Goal: Transaction & Acquisition: Purchase product/service

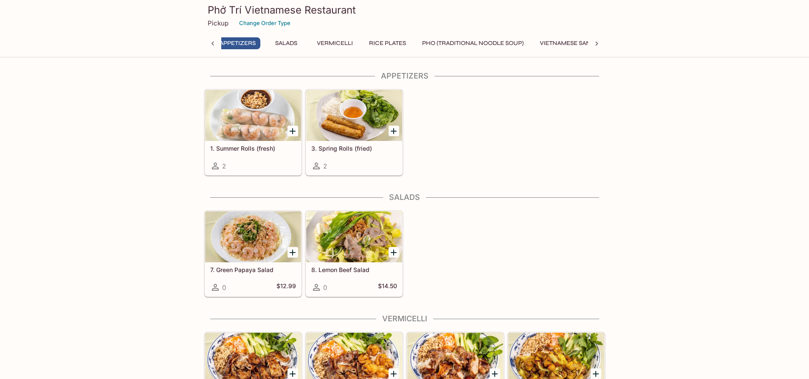
scroll to position [0, 3]
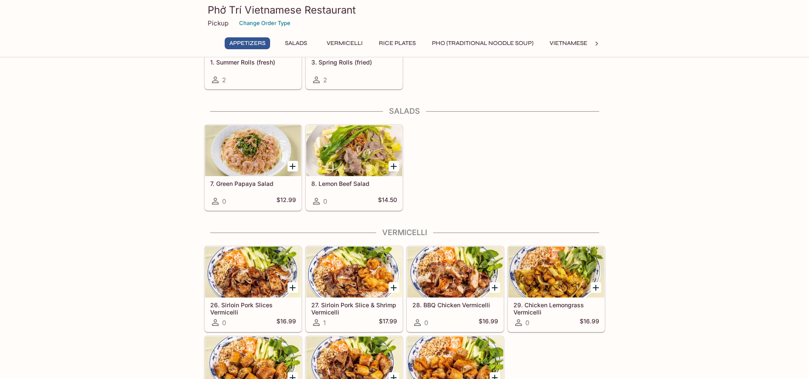
scroll to position [127, 0]
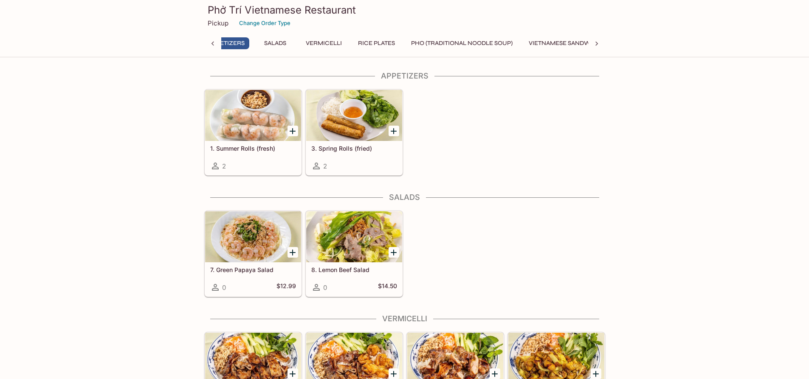
scroll to position [0, 3]
click at [508, 45] on button "Pho (Traditional Noodle Soup)" at bounding box center [479, 43] width 111 height 12
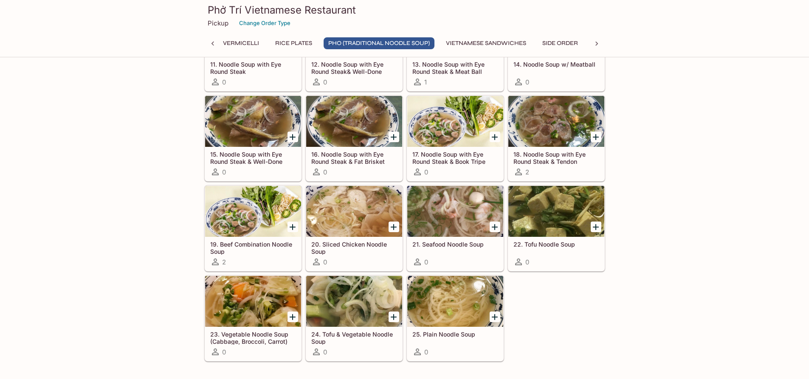
scroll to position [792, 0]
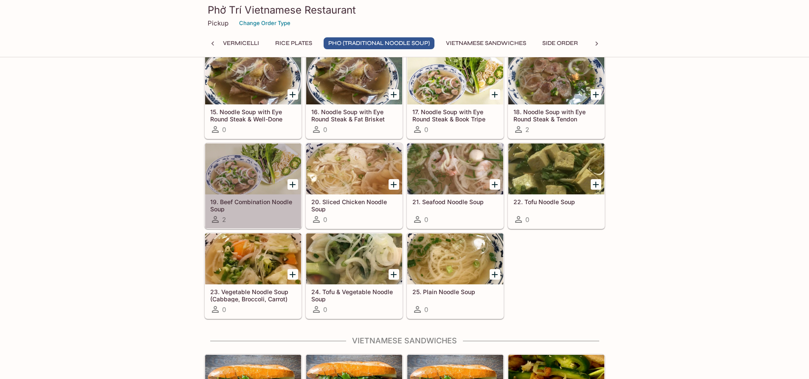
click at [216, 219] on icon at bounding box center [215, 219] width 10 height 10
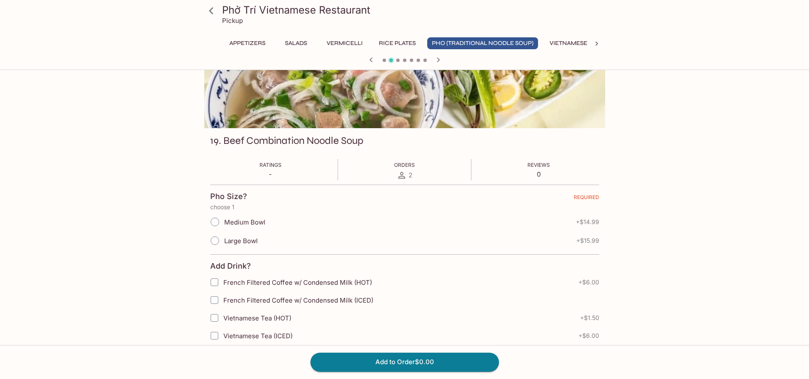
scroll to position [42, 0]
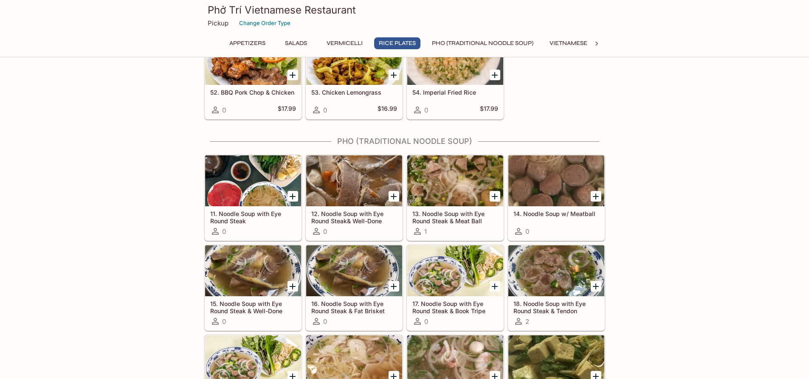
scroll to position [594, 0]
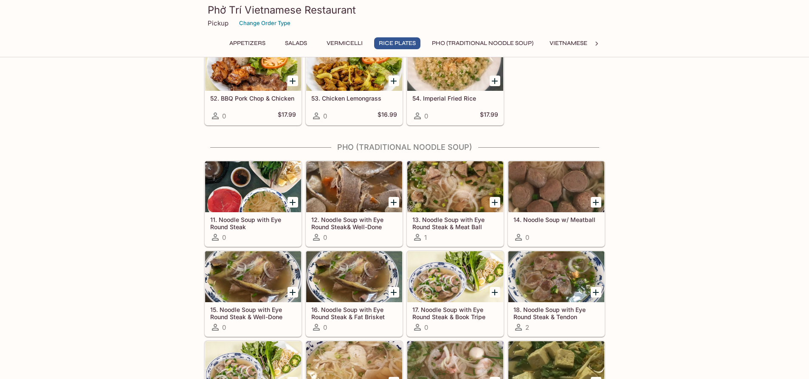
click at [492, 204] on icon "Add 13. Noodle Soup with Eye Round Steak & Meat Ball" at bounding box center [494, 202] width 10 height 10
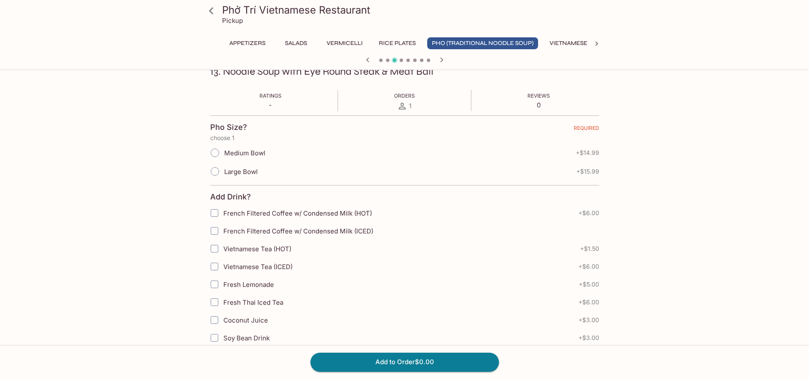
scroll to position [127, 0]
click at [211, 155] on input "Medium Bowl" at bounding box center [215, 152] width 18 height 18
radio input "true"
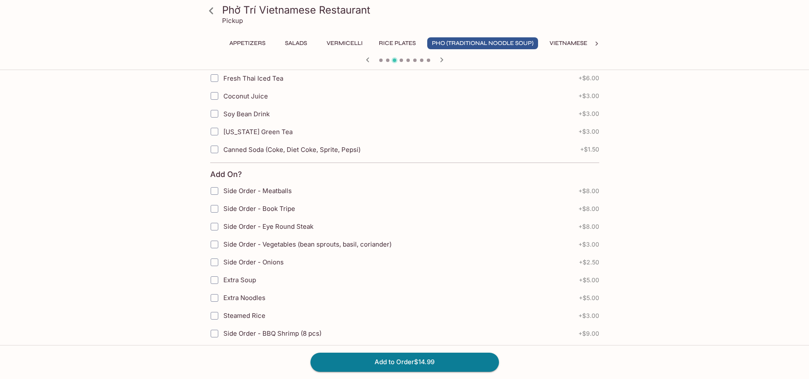
scroll to position [520, 0]
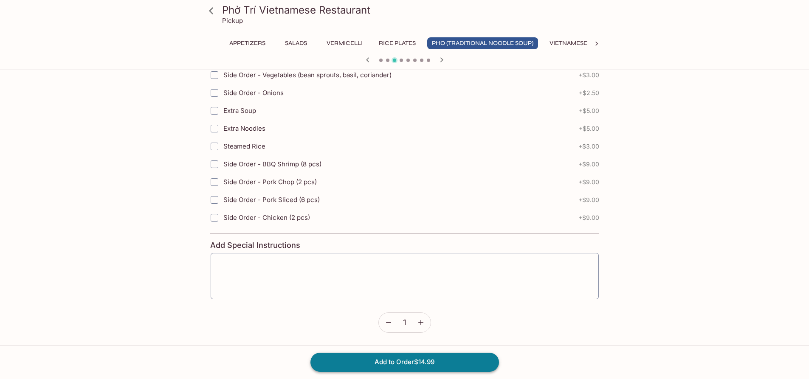
click at [411, 362] on button "Add to Order $14.99" at bounding box center [404, 362] width 188 height 19
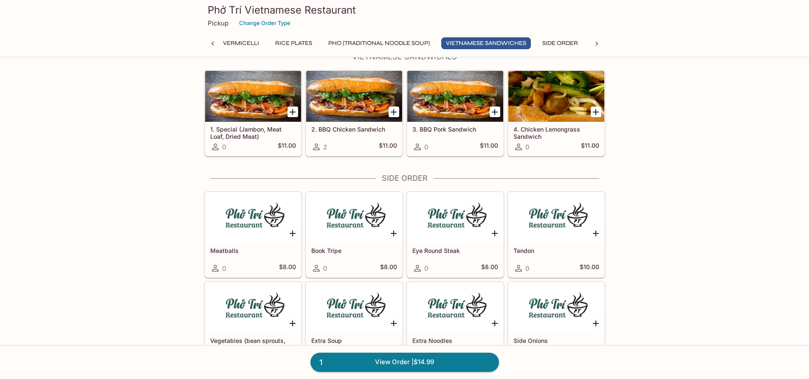
scroll to position [1061, 0]
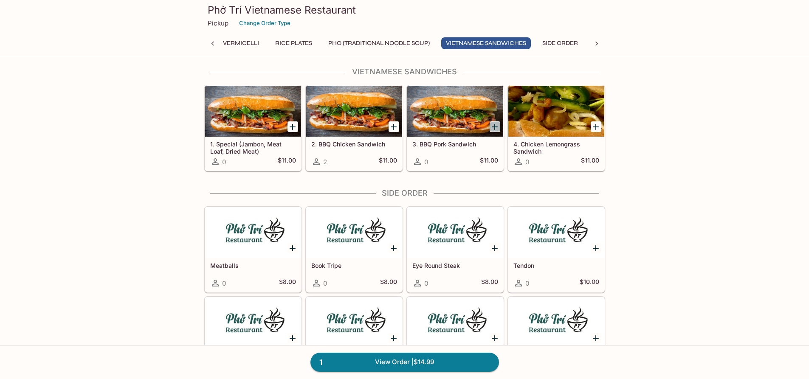
click at [495, 128] on icon "Add 3. BBQ Pork Sandwich" at bounding box center [495, 127] width 6 height 6
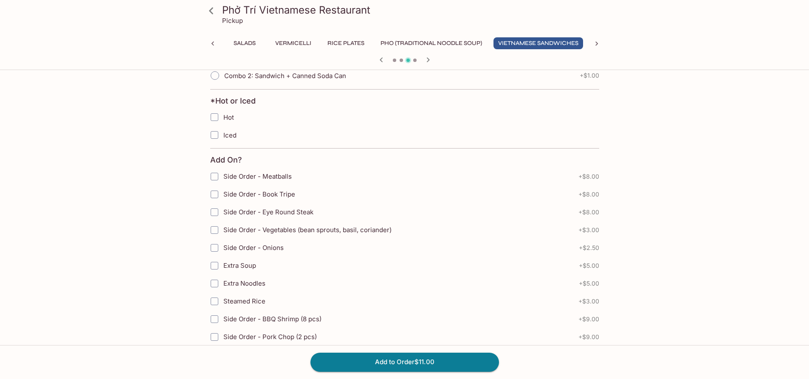
scroll to position [340, 0]
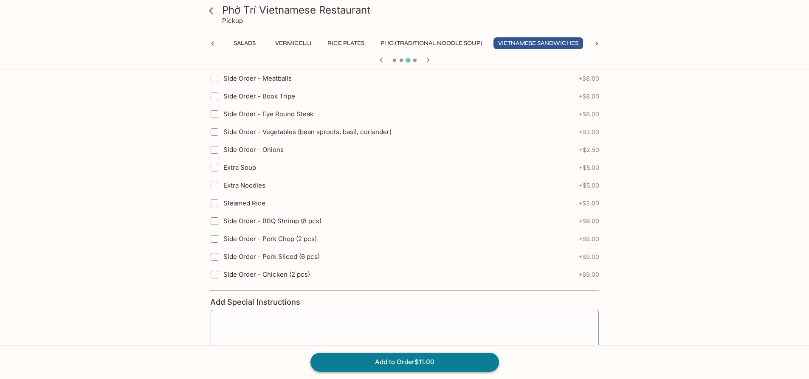
click at [444, 366] on button "Add to Order $11.00" at bounding box center [404, 362] width 188 height 19
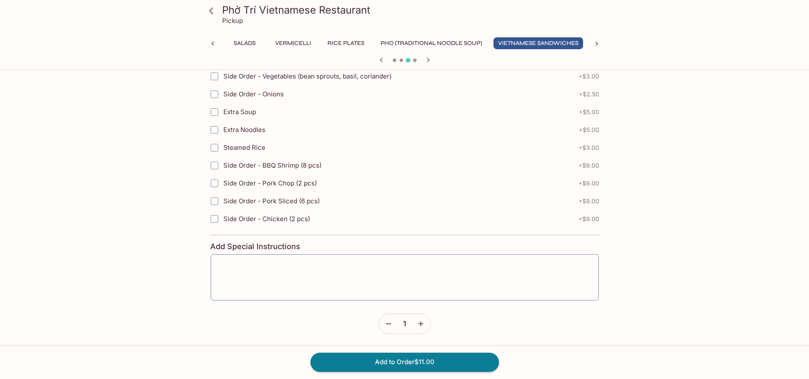
scroll to position [397, 0]
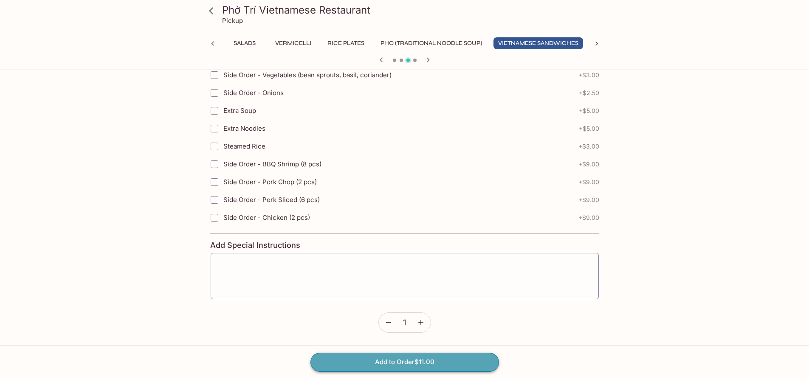
click at [439, 364] on button "Add to Order $11.00" at bounding box center [404, 362] width 188 height 19
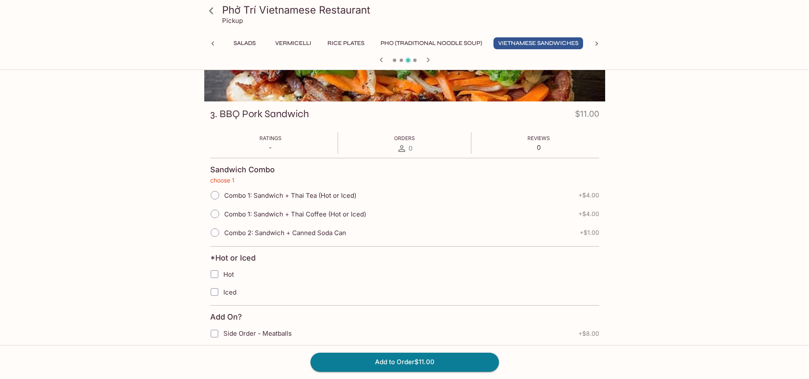
scroll to position [85, 0]
click at [467, 44] on button "Pho (Traditional Noodle Soup)" at bounding box center [431, 43] width 111 height 12
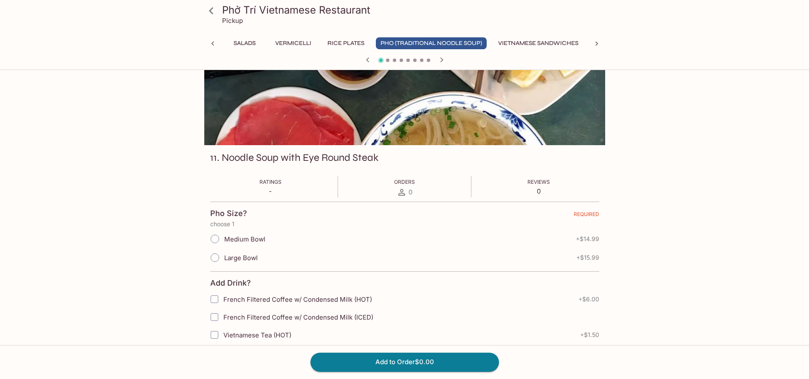
scroll to position [0, 0]
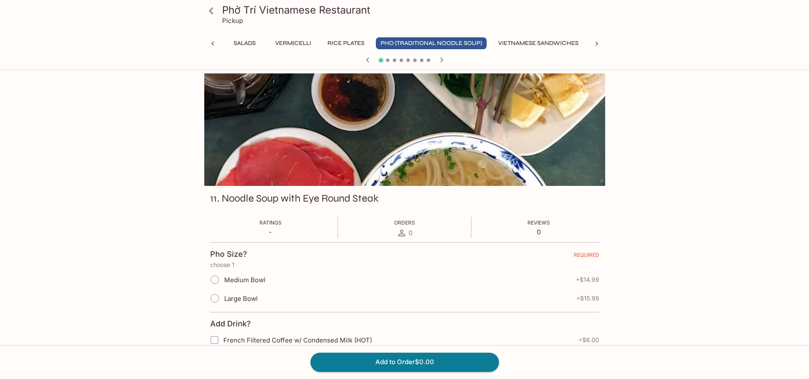
click at [412, 43] on button "Pho (Traditional Noodle Soup)" at bounding box center [431, 43] width 111 height 12
drag, startPoint x: 215, startPoint y: 43, endPoint x: 214, endPoint y: 29, distance: 13.7
click at [215, 43] on icon at bounding box center [212, 43] width 8 height 8
click at [212, 13] on icon at bounding box center [211, 10] width 4 height 7
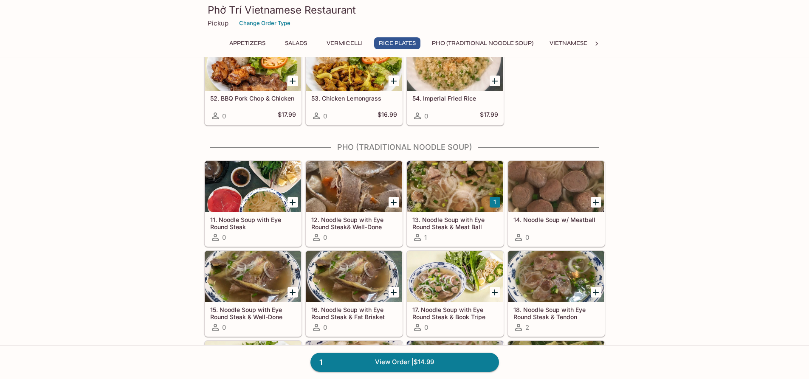
scroll to position [637, 0]
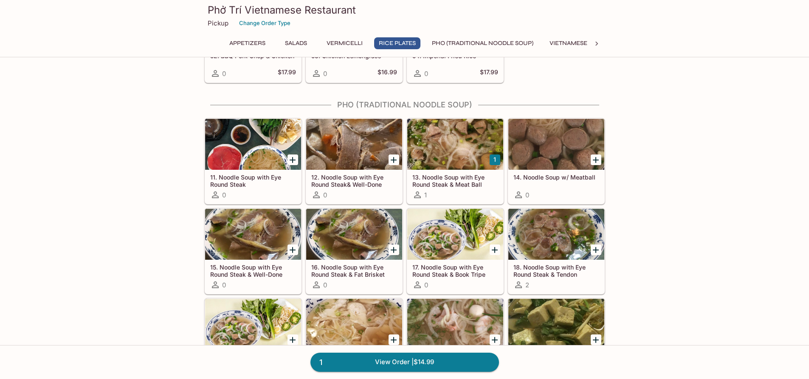
click at [356, 153] on div at bounding box center [354, 144] width 96 height 51
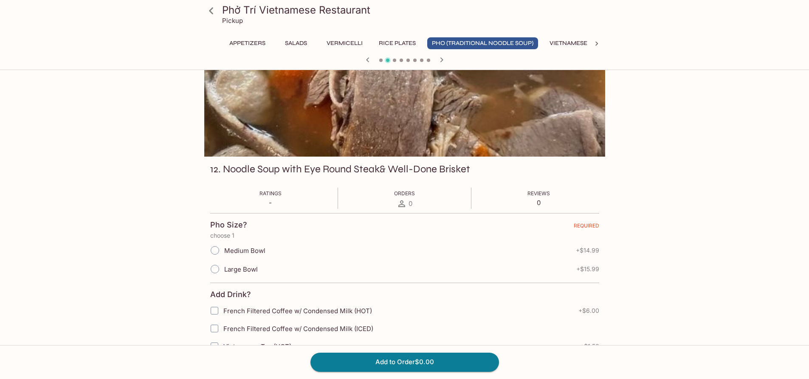
scroll to position [42, 0]
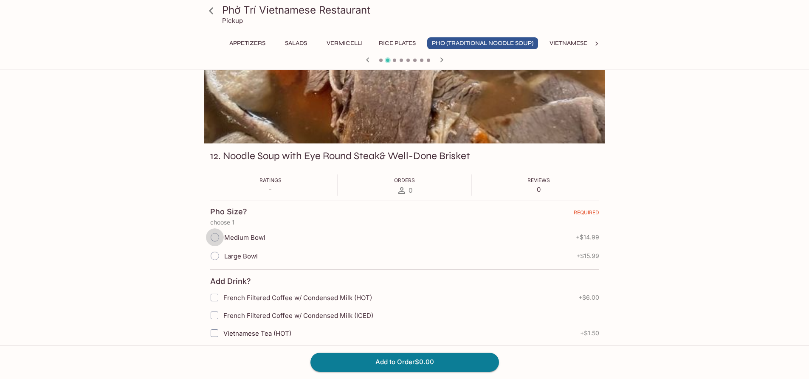
click at [215, 236] on input "Medium Bowl" at bounding box center [215, 237] width 18 height 18
radio input "true"
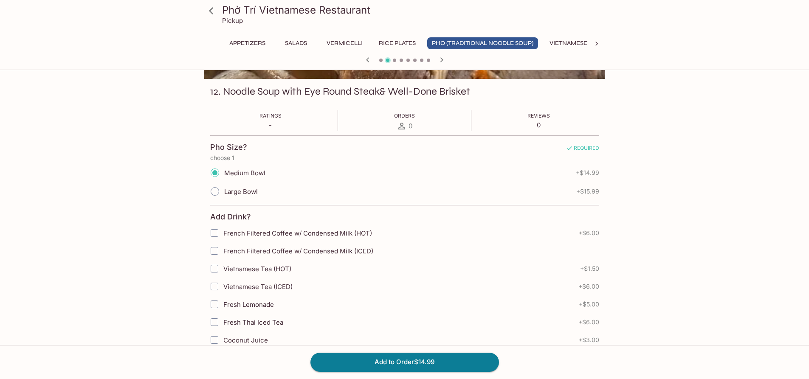
scroll to position [127, 0]
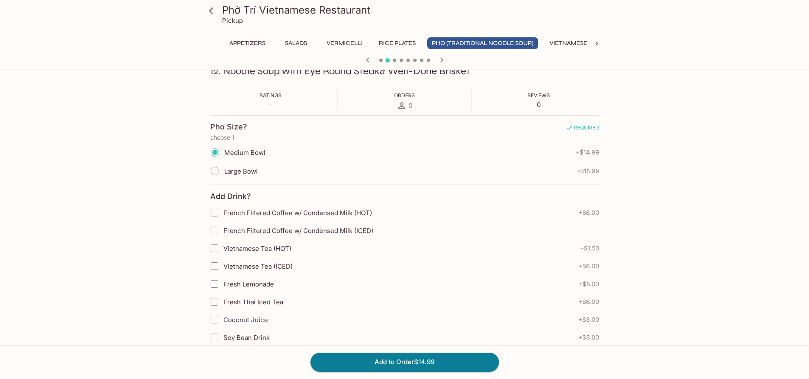
click at [217, 232] on input "French Filtered Coffee w/ Condensed Milk (ICED)" at bounding box center [214, 230] width 17 height 17
checkbox input "true"
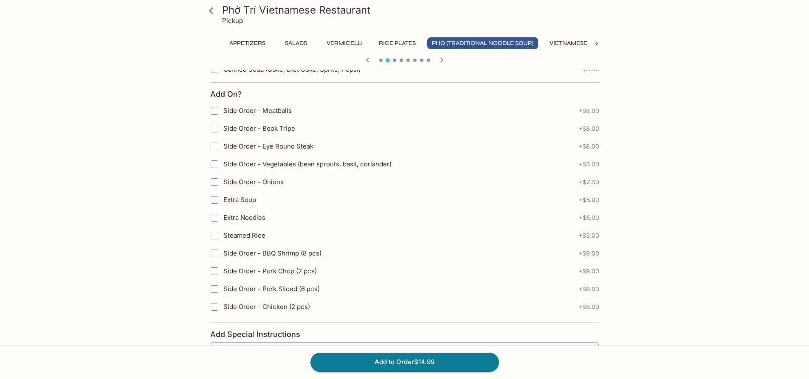
scroll to position [520, 0]
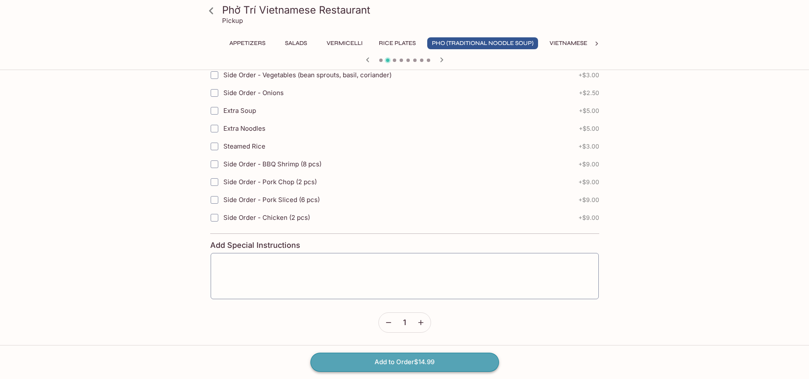
click at [417, 364] on button "Add to Order $14.99" at bounding box center [404, 362] width 188 height 19
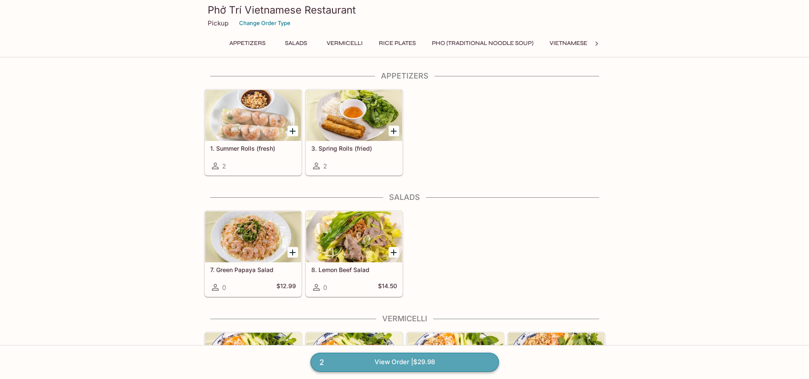
click at [410, 362] on link "2 View Order | $29.98" at bounding box center [404, 362] width 188 height 19
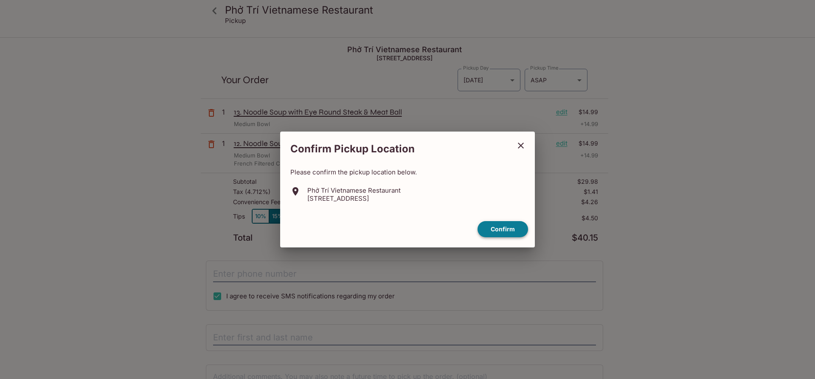
click at [506, 228] on button "Confirm" at bounding box center [503, 229] width 51 height 17
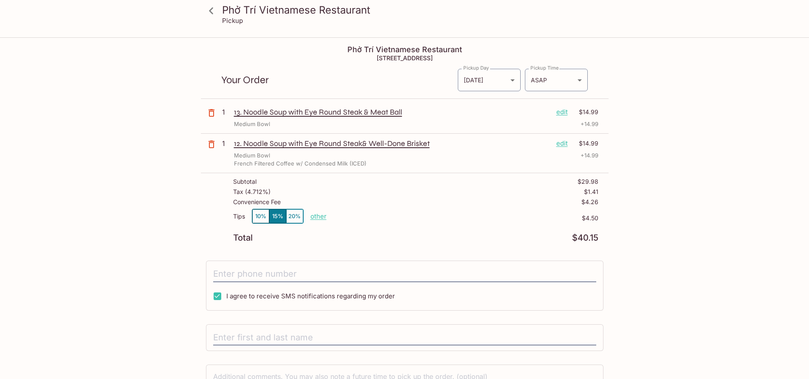
click at [209, 10] on icon at bounding box center [211, 10] width 15 height 15
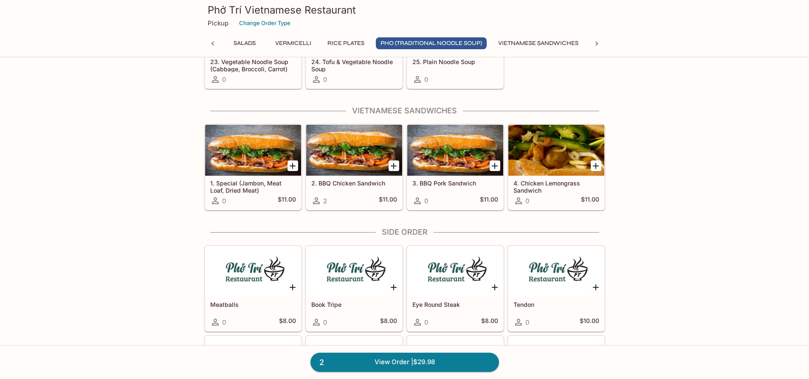
scroll to position [1019, 0]
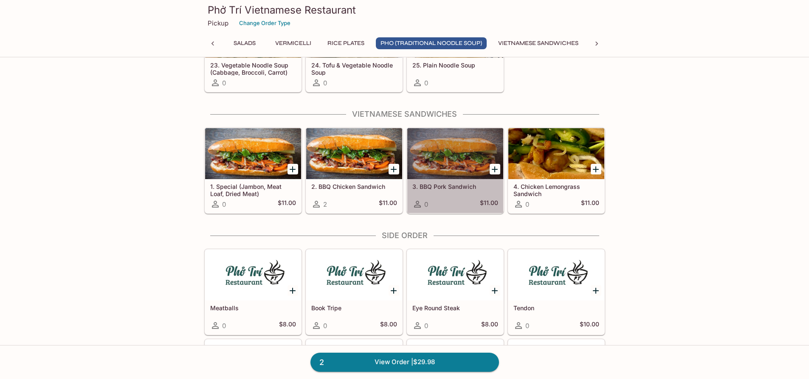
click at [446, 152] on div at bounding box center [455, 153] width 96 height 51
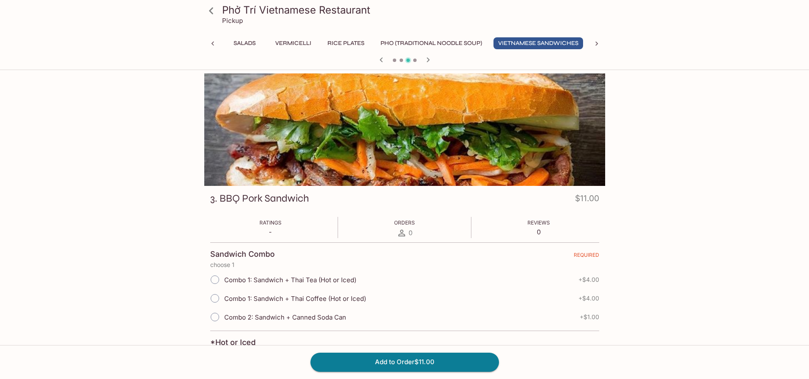
click at [217, 282] on input "Combo 1: Sandwich + Thai Tea (Hot or Iced)" at bounding box center [215, 280] width 18 height 18
radio input "true"
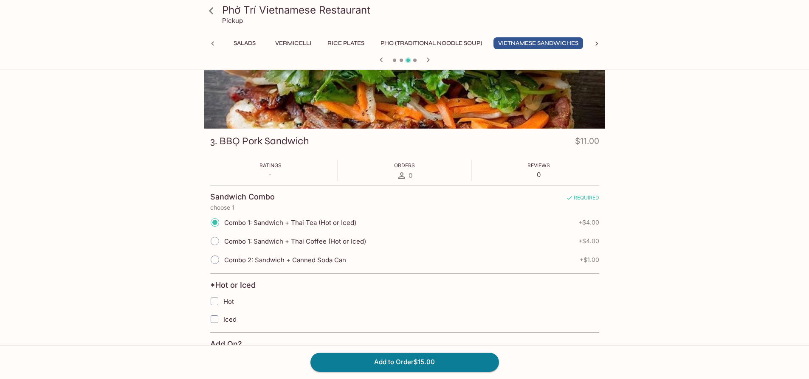
scroll to position [57, 0]
click at [531, 48] on button "Vietnamese Sandwiches" at bounding box center [538, 43] width 90 height 12
click at [533, 43] on button "Vietnamese Sandwiches" at bounding box center [538, 43] width 90 height 12
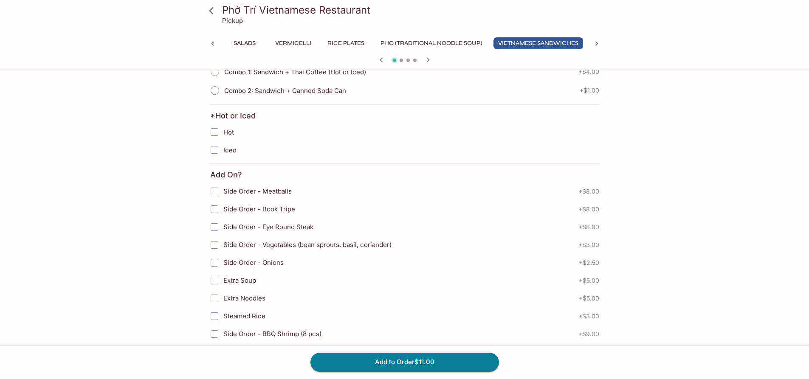
scroll to position [14, 0]
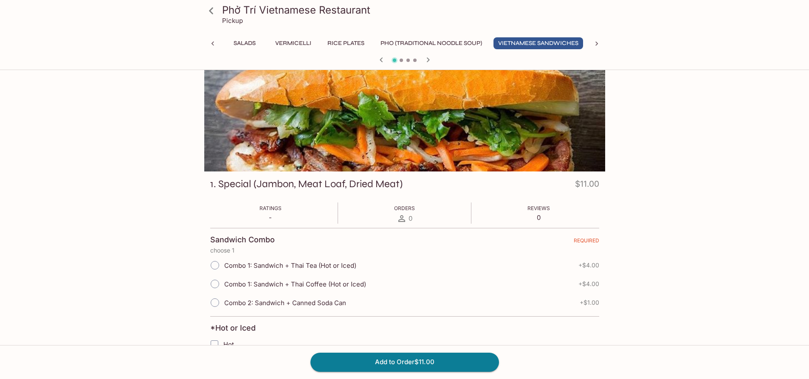
click at [248, 264] on span "Combo 1: Sandwich + Thai Tea (Hot or Iced)" at bounding box center [290, 266] width 132 height 8
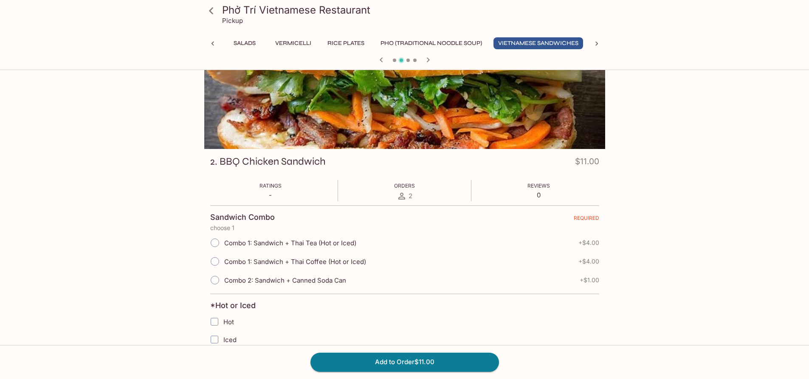
scroll to position [57, 0]
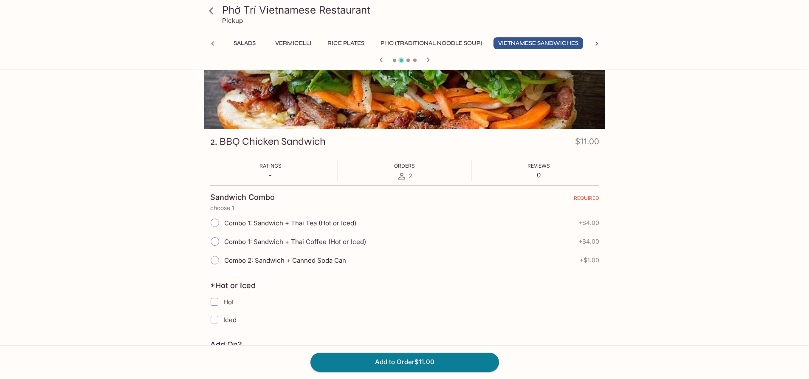
click at [233, 217] on label "Combo 1: Sandwich + Thai Tea (Hot or Iced)" at bounding box center [280, 223] width 151 height 19
click at [224, 217] on input "Combo 1: Sandwich + Thai Tea (Hot or Iced)" at bounding box center [215, 223] width 18 height 18
radio input "true"
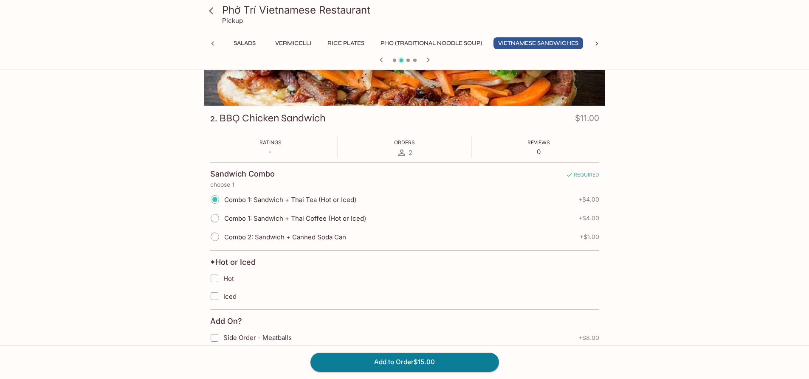
scroll to position [142, 0]
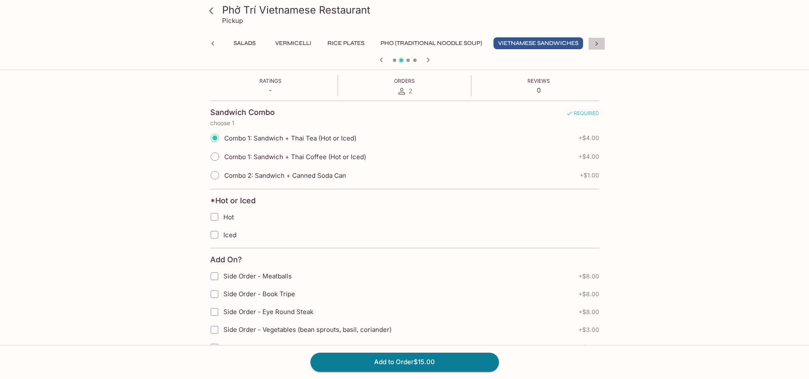
click at [597, 49] on div at bounding box center [596, 43] width 17 height 13
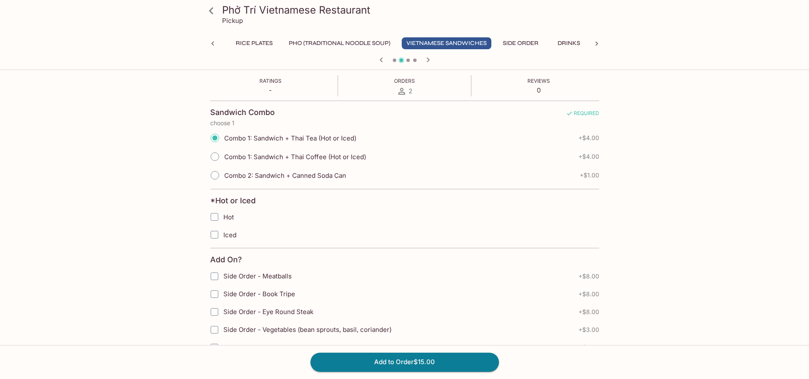
scroll to position [0, 149]
click at [444, 37] on button "Vietnamese Sandwiches" at bounding box center [447, 43] width 90 height 12
click at [208, 10] on icon at bounding box center [211, 10] width 15 height 15
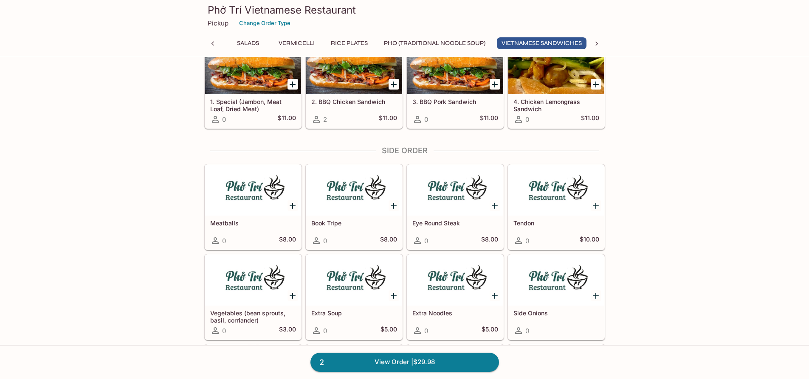
scroll to position [0, 51]
click at [594, 83] on icon "Add 4. Chicken Lemongrass Sandwich" at bounding box center [596, 84] width 10 height 10
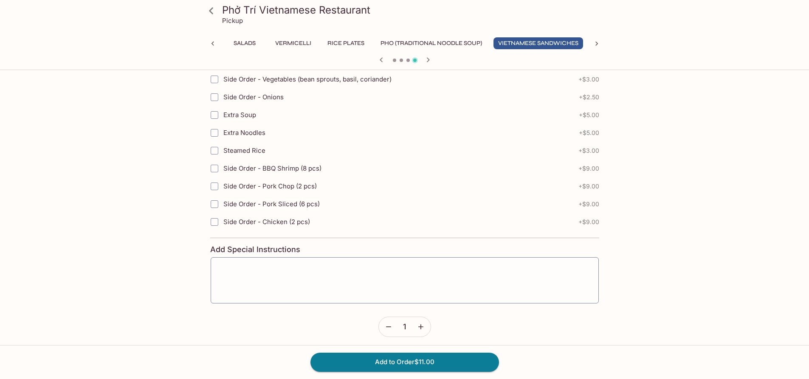
scroll to position [397, 0]
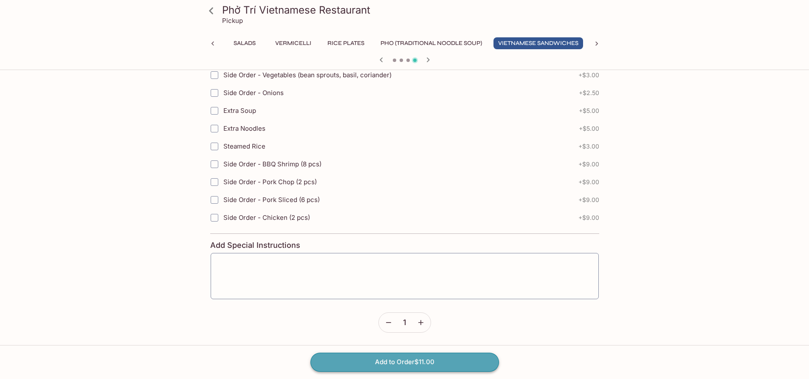
click at [432, 360] on button "Add to Order $11.00" at bounding box center [404, 362] width 188 height 19
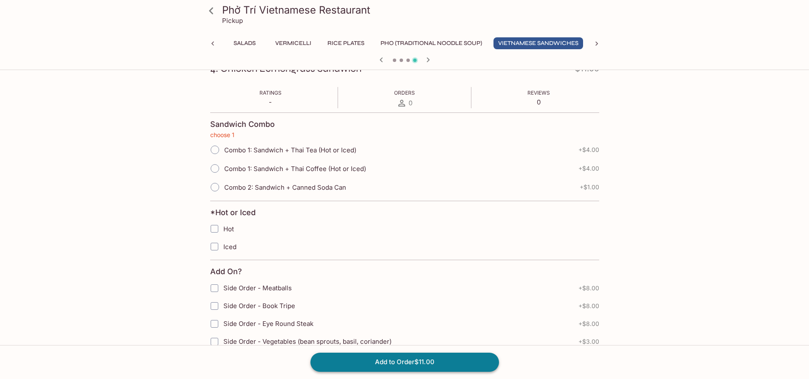
scroll to position [93, 0]
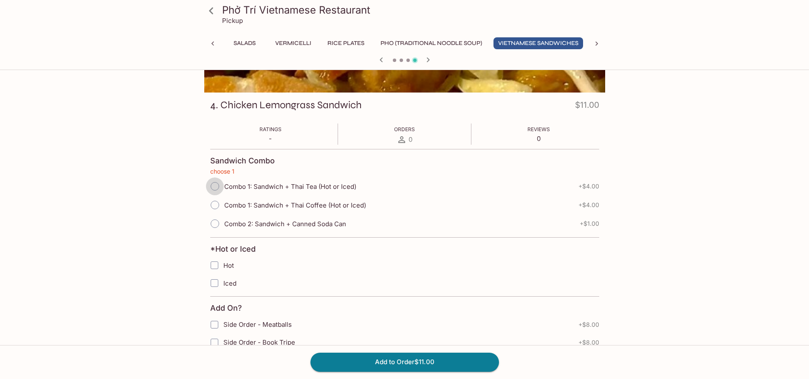
click at [212, 187] on input "Combo 1: Sandwich + Thai Tea (Hot or Iced)" at bounding box center [215, 186] width 18 height 18
radio input "true"
click at [426, 363] on button "Add to Order $15.00" at bounding box center [404, 362] width 188 height 19
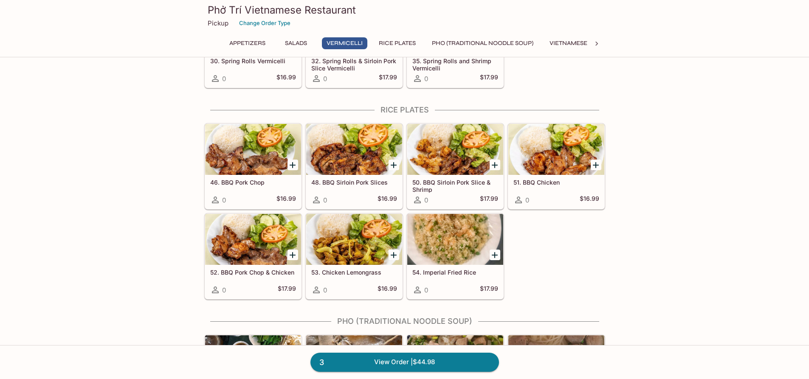
scroll to position [425, 0]
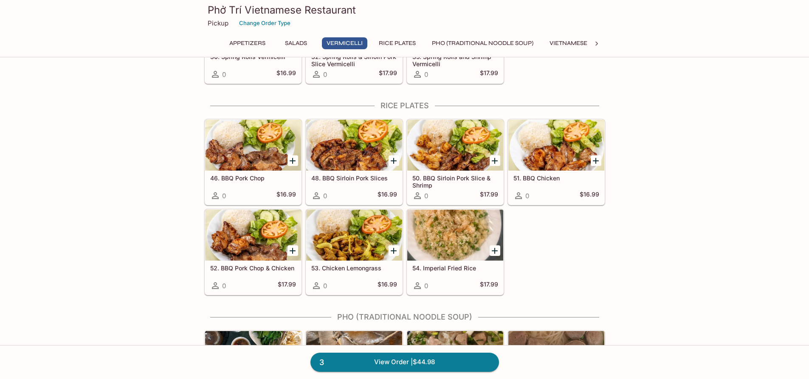
click at [598, 160] on icon "Add 51. BBQ Chicken" at bounding box center [596, 161] width 6 height 6
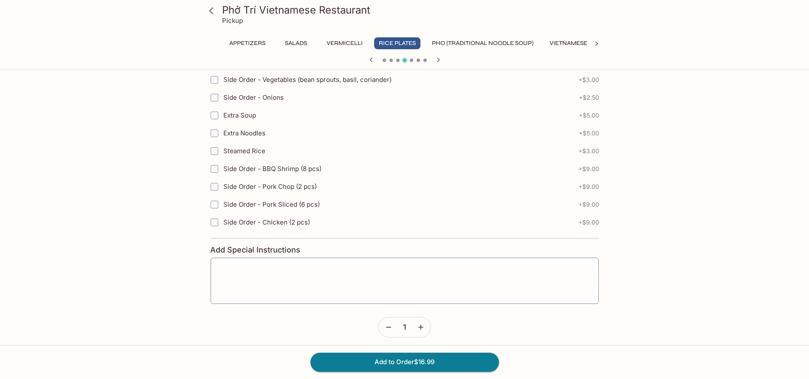
scroll to position [451, 0]
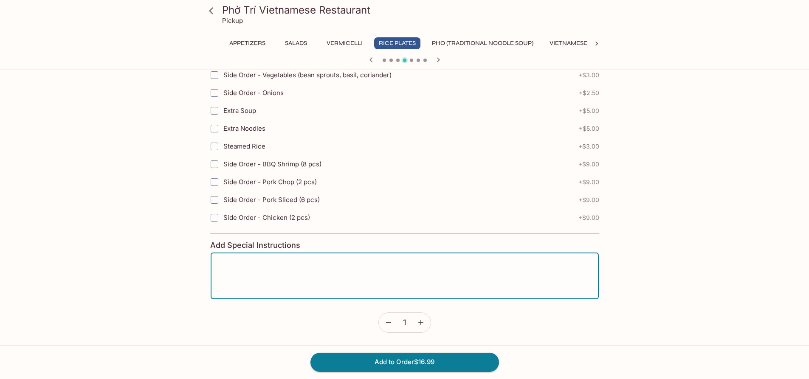
click at [328, 271] on textarea at bounding box center [405, 276] width 376 height 32
type textarea "just food"
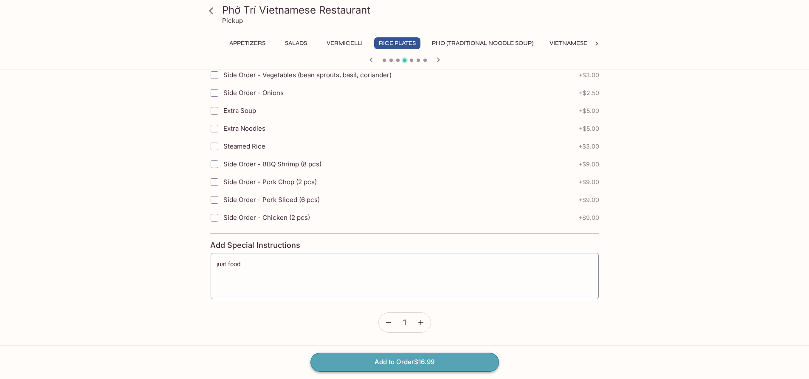
click at [408, 362] on button "Add to Order $16.99" at bounding box center [404, 362] width 188 height 19
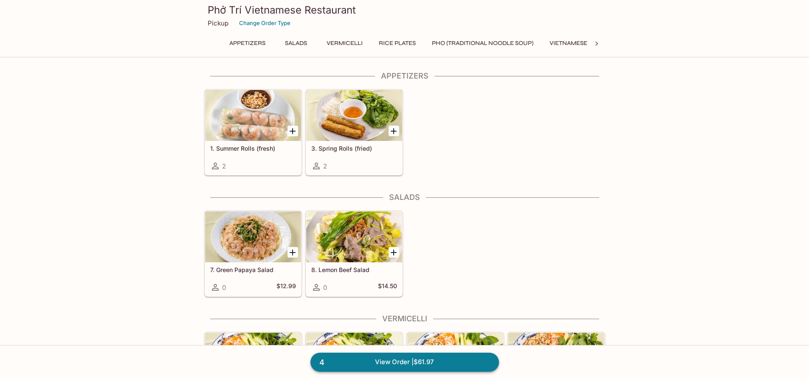
click at [384, 357] on link "4 View Order | $61.97" at bounding box center [404, 362] width 188 height 19
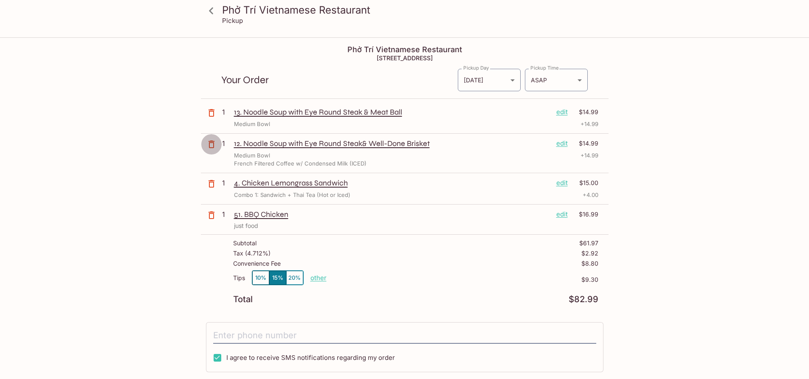
click at [207, 144] on icon "button" at bounding box center [211, 144] width 10 height 10
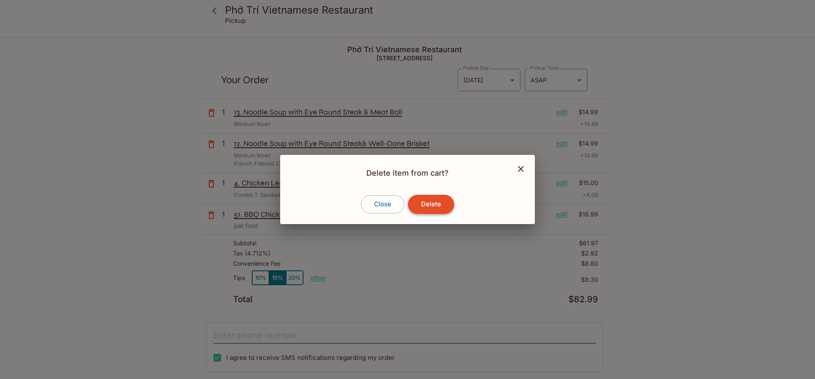
click at [433, 210] on button "Delete" at bounding box center [431, 204] width 46 height 19
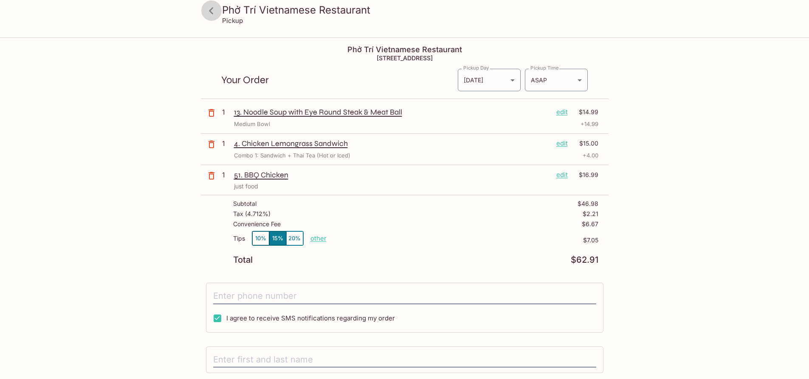
click at [214, 12] on icon at bounding box center [211, 10] width 15 height 15
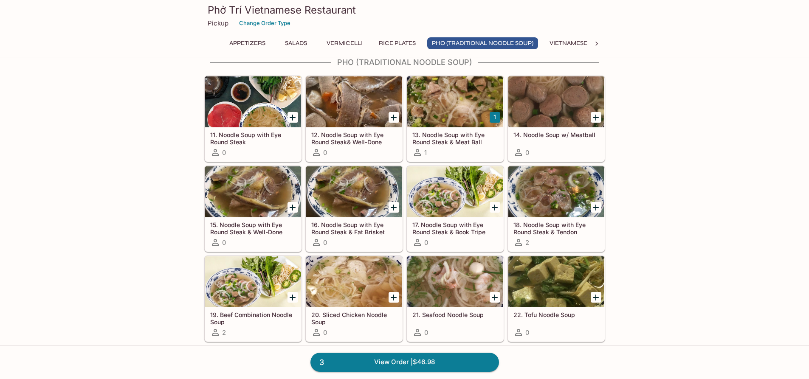
scroll to position [637, 0]
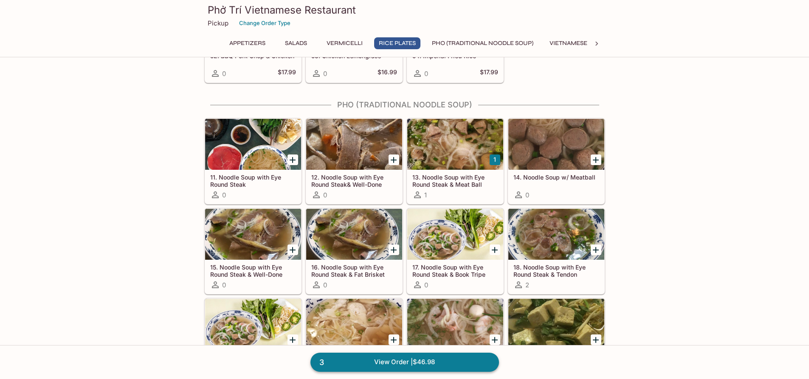
click at [413, 360] on link "3 View Order | $46.98" at bounding box center [404, 362] width 188 height 19
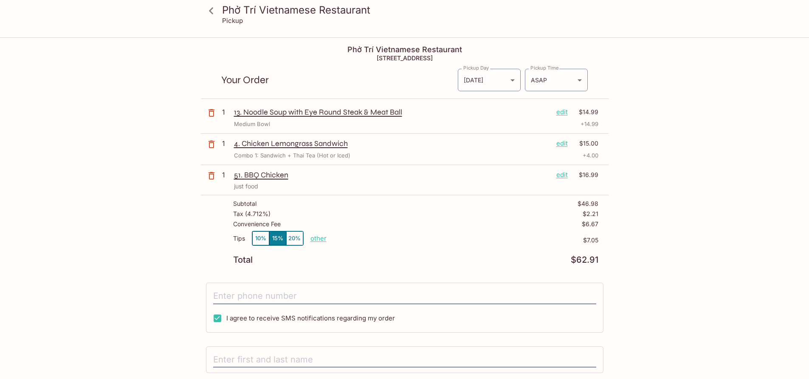
click at [567, 114] on p "edit" at bounding box center [561, 111] width 11 height 9
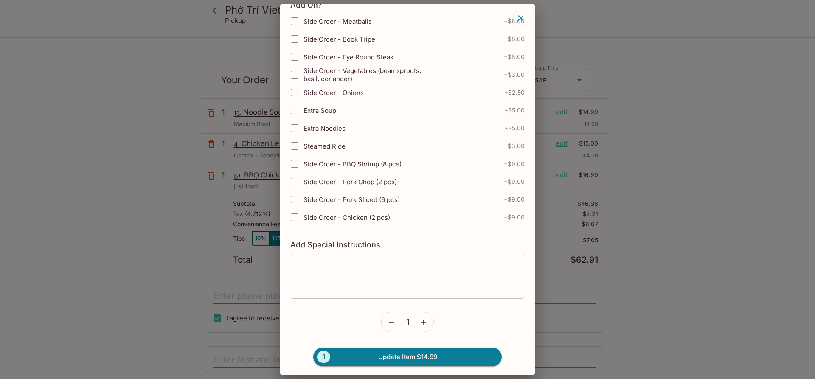
scroll to position [380, 0]
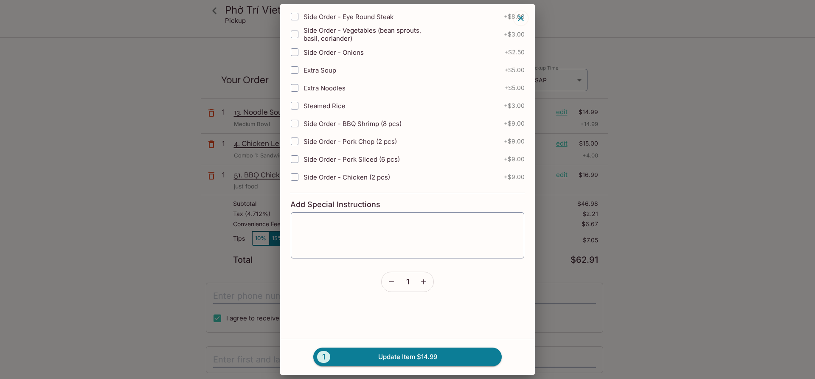
click at [421, 285] on icon "button" at bounding box center [423, 282] width 8 height 8
click at [396, 285] on button "button" at bounding box center [392, 282] width 20 height 20
click at [517, 20] on icon "button" at bounding box center [521, 18] width 10 height 10
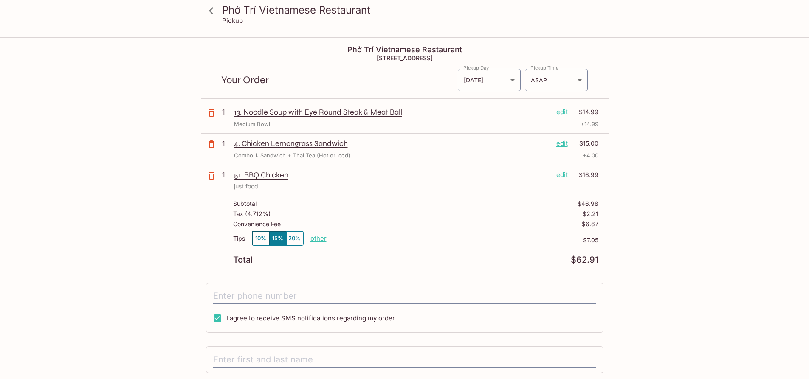
click at [224, 19] on p "Pickup" at bounding box center [232, 21] width 21 height 8
click at [208, 13] on icon at bounding box center [211, 10] width 15 height 15
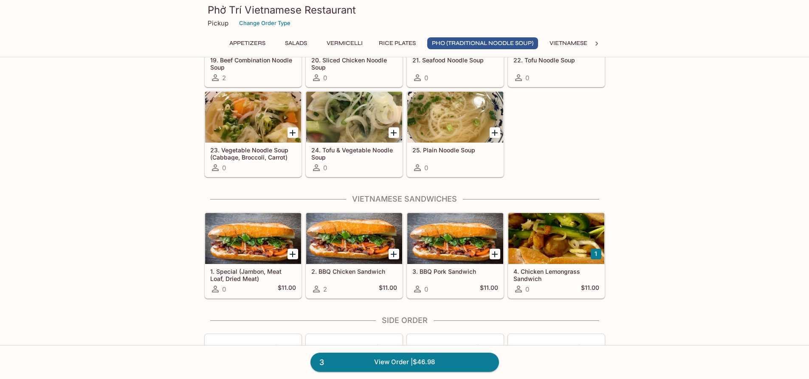
scroll to position [637, 0]
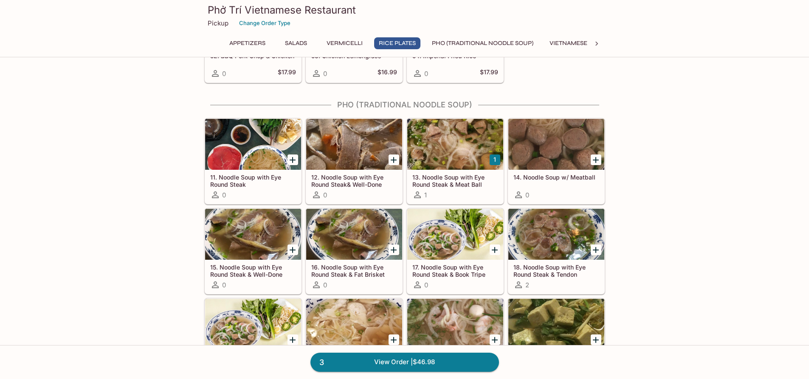
click at [448, 142] on div at bounding box center [455, 144] width 96 height 51
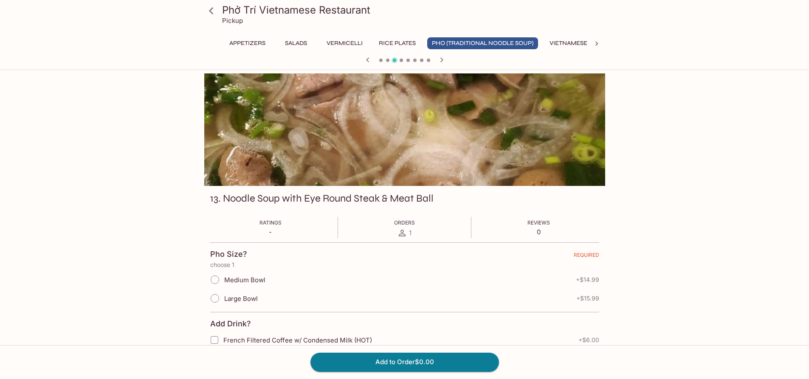
click at [224, 296] on span "Large Bowl" at bounding box center [241, 299] width 34 height 8
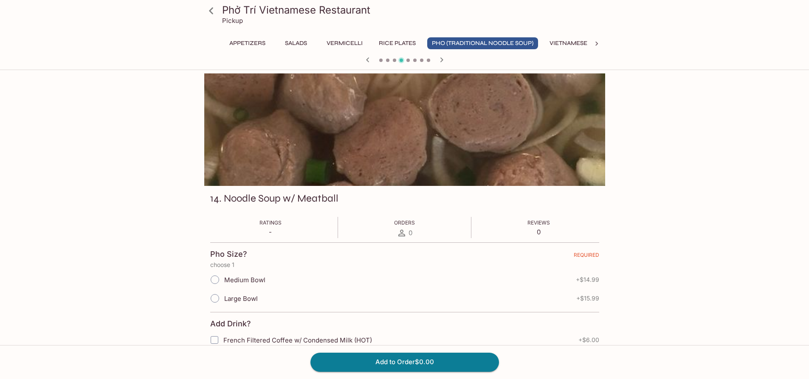
click at [370, 62] on icon "button" at bounding box center [368, 60] width 10 height 10
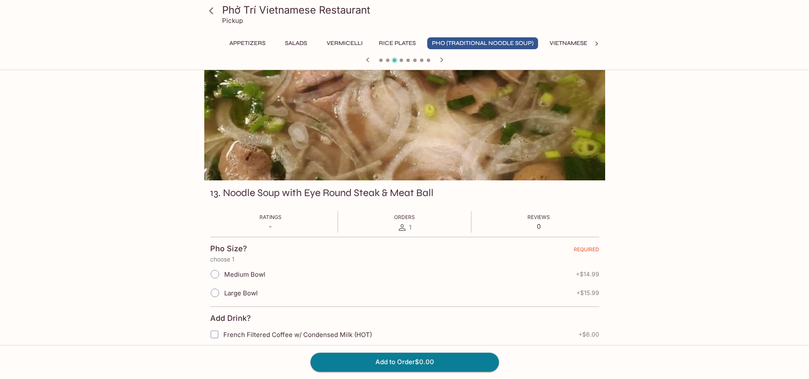
scroll to position [42, 0]
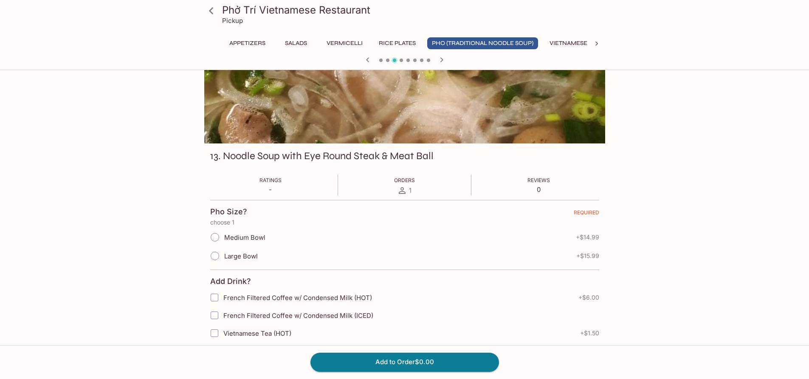
click at [216, 257] on input "Large Bowl" at bounding box center [215, 256] width 18 height 18
radio input "true"
click at [215, 316] on input "French Filtered Coffee w/ Condensed Milk (ICED)" at bounding box center [214, 315] width 17 height 17
checkbox input "true"
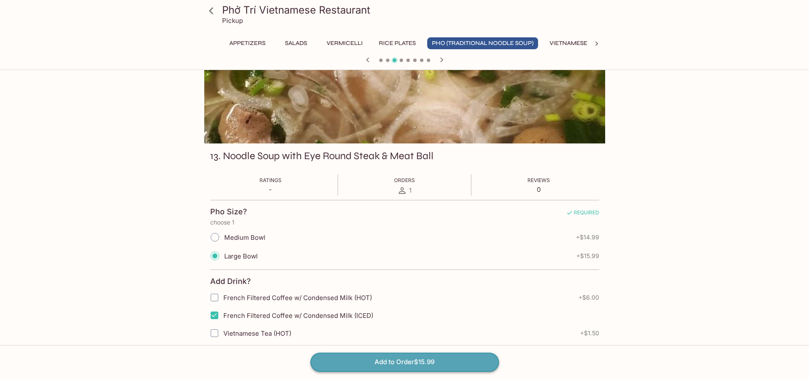
click at [461, 360] on button "Add to Order $15.99" at bounding box center [404, 362] width 188 height 19
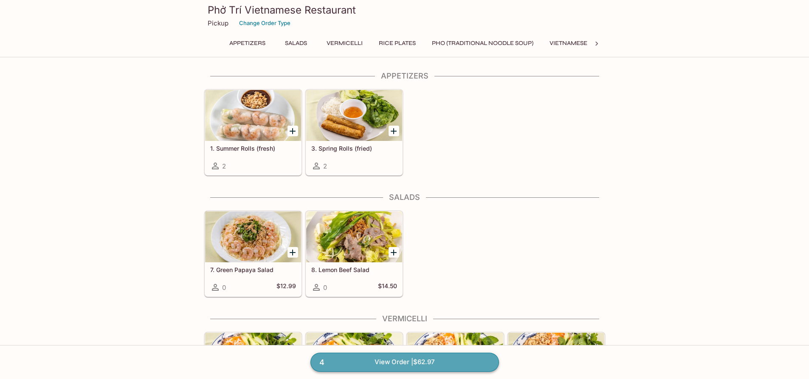
click at [426, 363] on link "4 View Order | $62.97" at bounding box center [404, 362] width 188 height 19
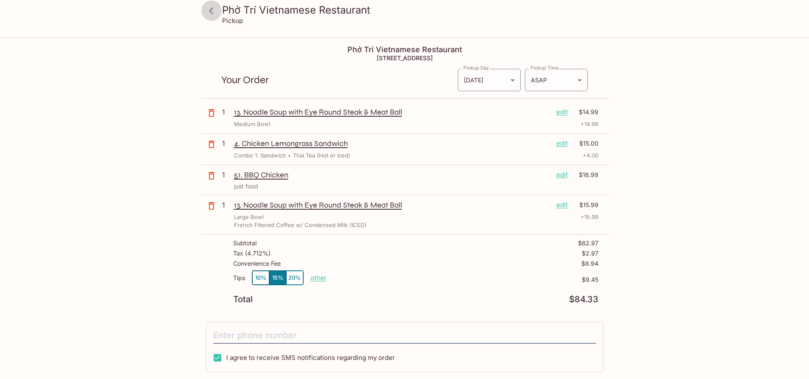
click at [209, 11] on icon at bounding box center [211, 10] width 4 height 7
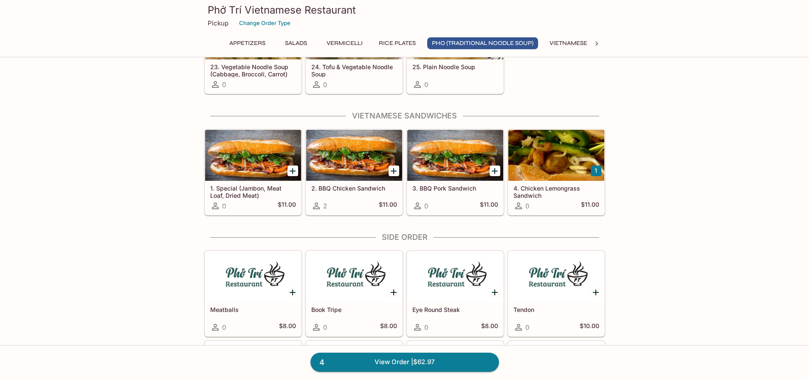
scroll to position [1019, 0]
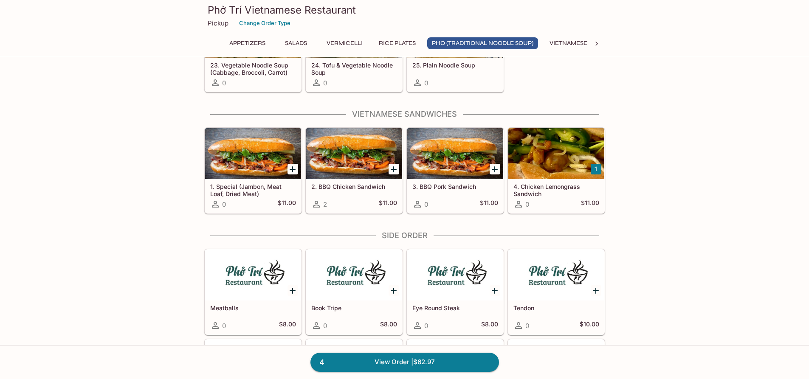
click at [442, 165] on div at bounding box center [455, 153] width 96 height 51
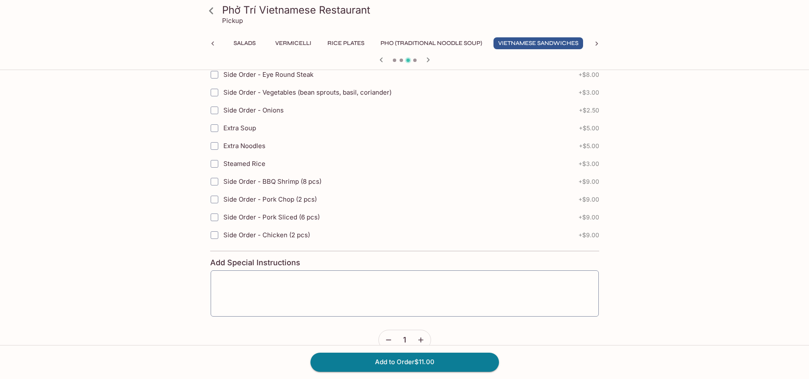
scroll to position [397, 0]
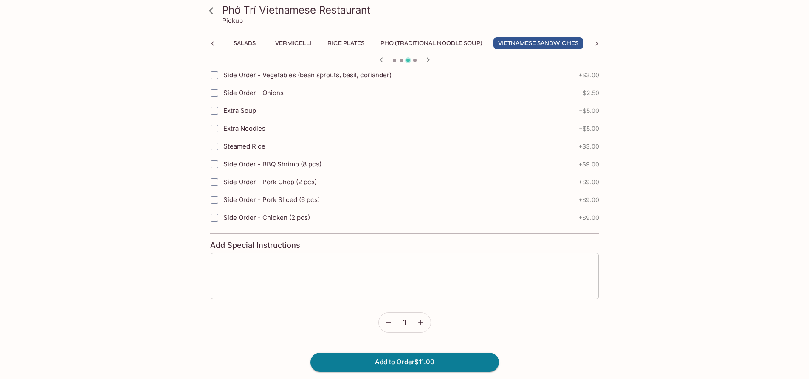
click at [324, 285] on textarea at bounding box center [405, 276] width 376 height 32
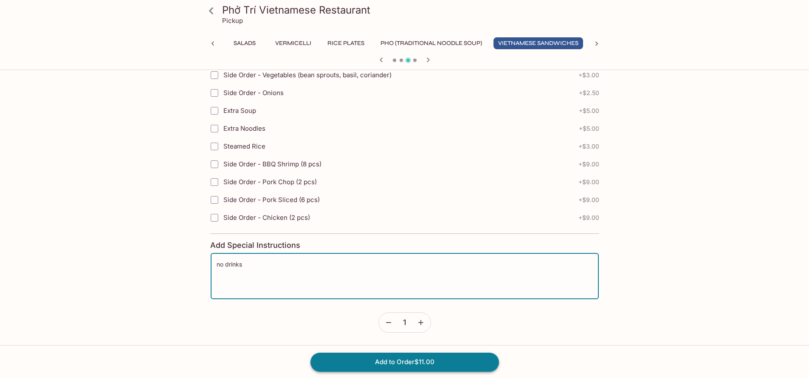
type textarea "no drinks"
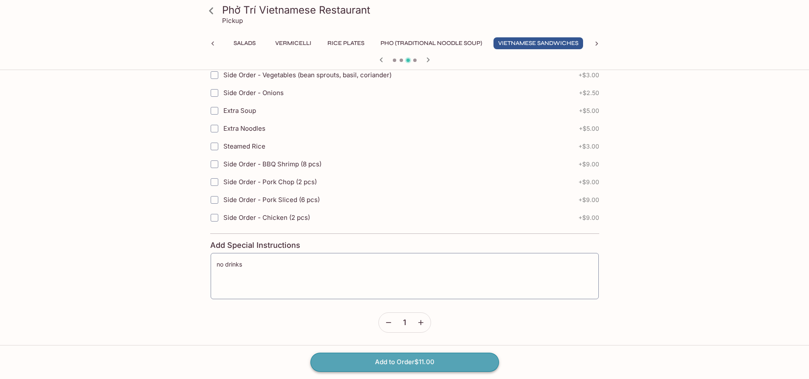
click at [403, 363] on button "Add to Order $11.00" at bounding box center [404, 362] width 188 height 19
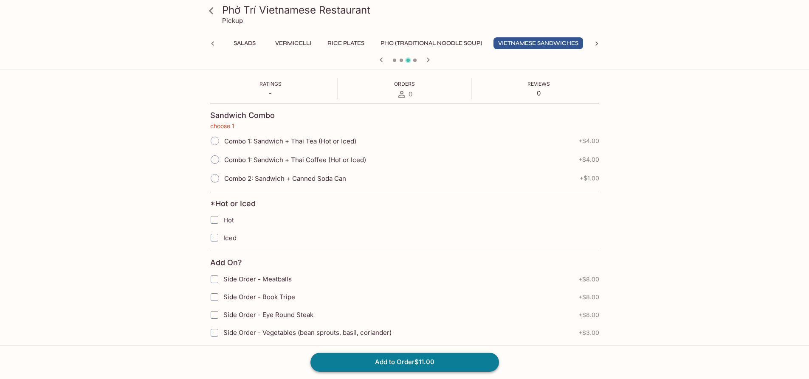
scroll to position [93, 0]
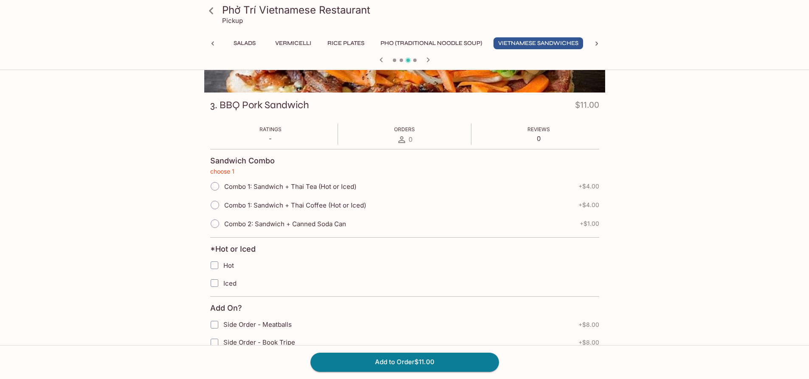
click at [216, 186] on input "Combo 1: Sandwich + Thai Tea (Hot or Iced)" at bounding box center [215, 186] width 18 height 18
radio input "true"
click at [591, 163] on span "REQUIRED" at bounding box center [582, 163] width 33 height 10
click at [214, 284] on input "Iced" at bounding box center [214, 283] width 17 height 17
checkbox input "true"
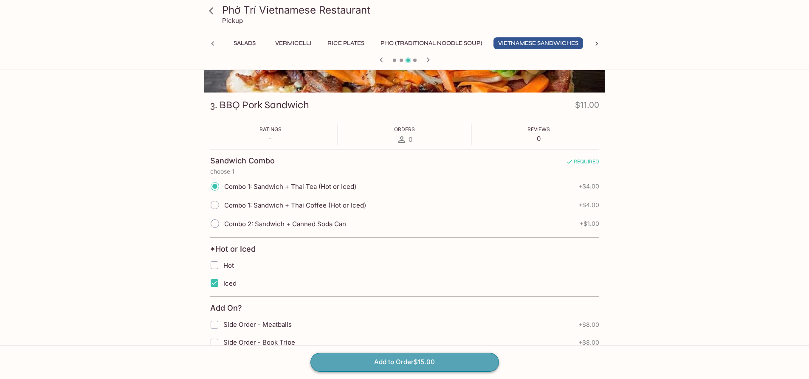
click at [430, 362] on button "Add to Order $15.00" at bounding box center [404, 362] width 188 height 19
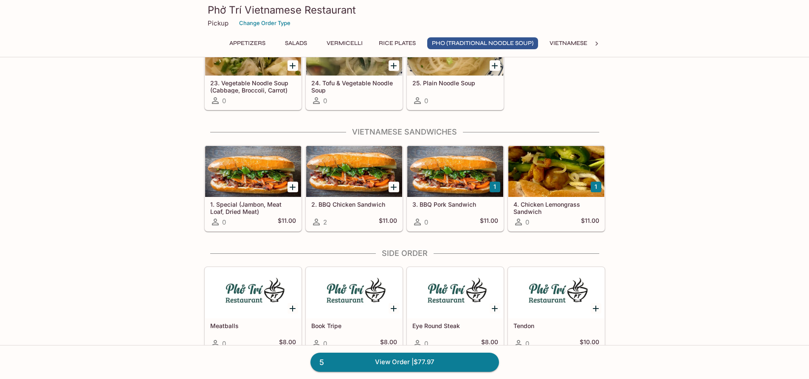
scroll to position [1019, 0]
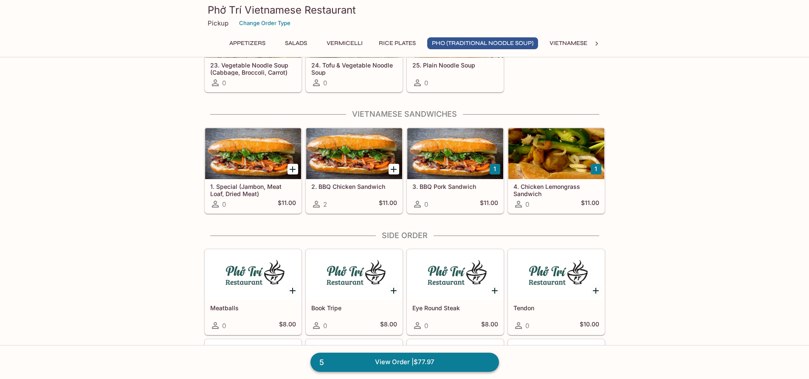
click at [428, 366] on link "5 View Order | $77.97" at bounding box center [404, 362] width 188 height 19
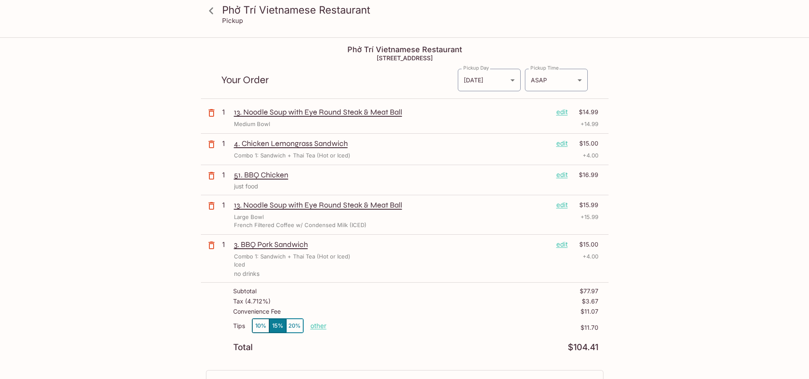
click at [565, 243] on p "edit" at bounding box center [561, 244] width 11 height 9
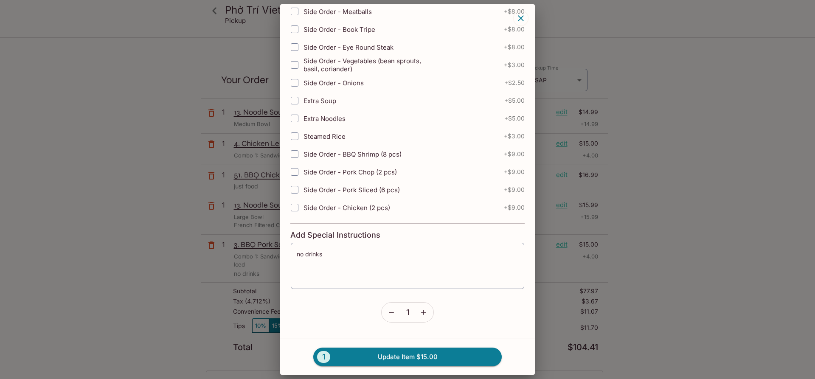
scroll to position [243, 0]
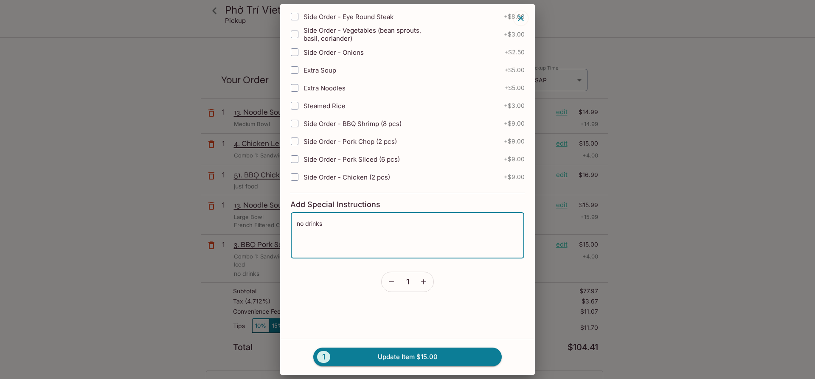
drag, startPoint x: 356, startPoint y: 227, endPoint x: -32, endPoint y: 113, distance: 404.7
click at [0, 113] on html "Phở Trí Vietnamese Restaurant Pickup Phở Trí Vietnamese Restaurant 1307 Kalākau…" at bounding box center [407, 189] width 815 height 379
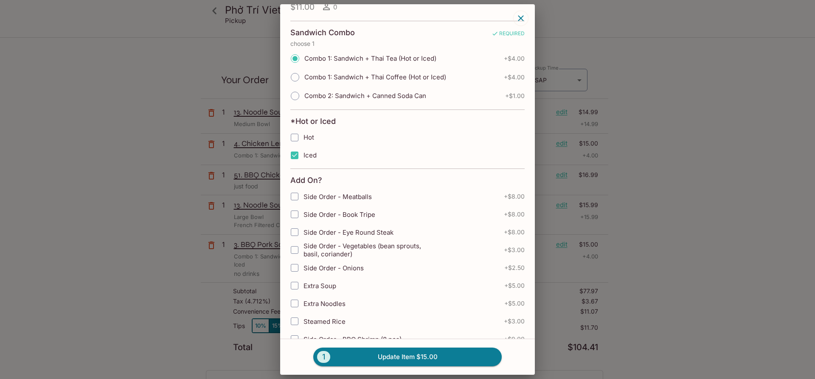
scroll to position [42, 0]
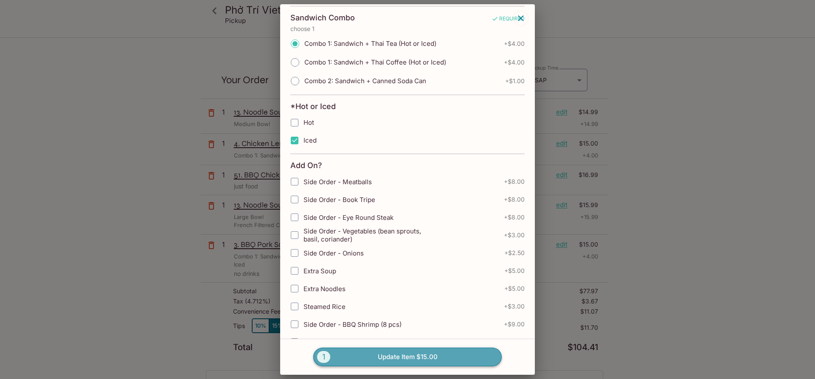
click at [421, 356] on button "1 Update Item $15.00" at bounding box center [407, 357] width 188 height 19
type textarea "no drinks"
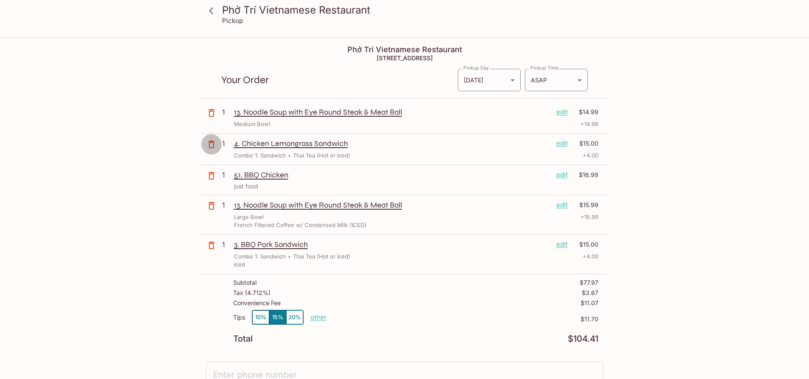
click at [211, 144] on icon "button" at bounding box center [211, 144] width 10 height 10
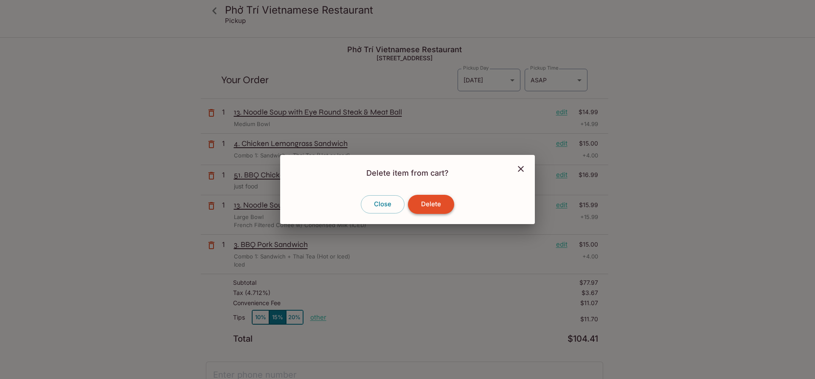
click at [440, 203] on button "Delete" at bounding box center [431, 204] width 46 height 19
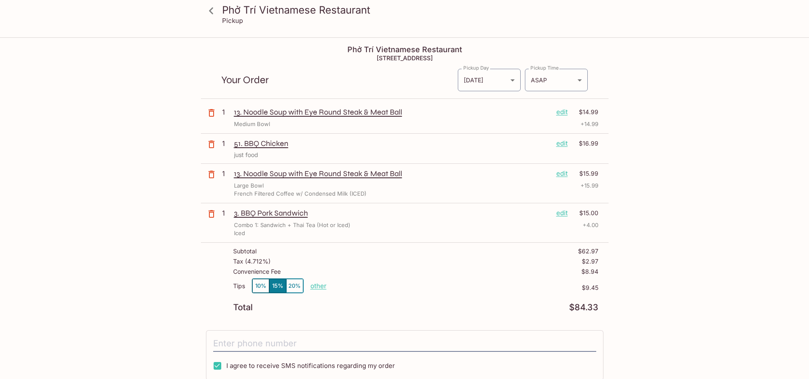
click at [563, 142] on p "edit" at bounding box center [561, 143] width 11 height 9
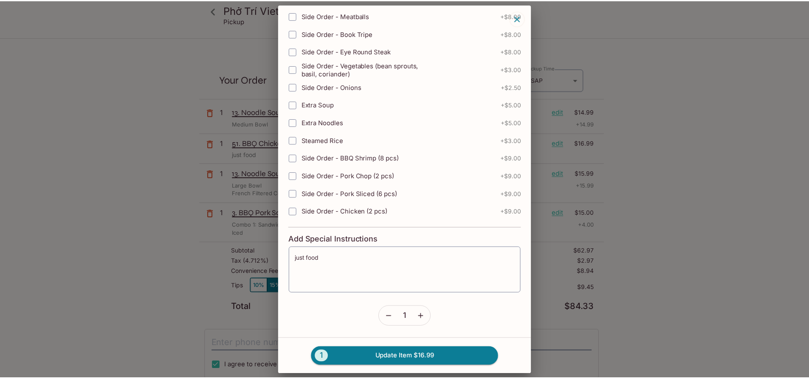
scroll to position [298, 0]
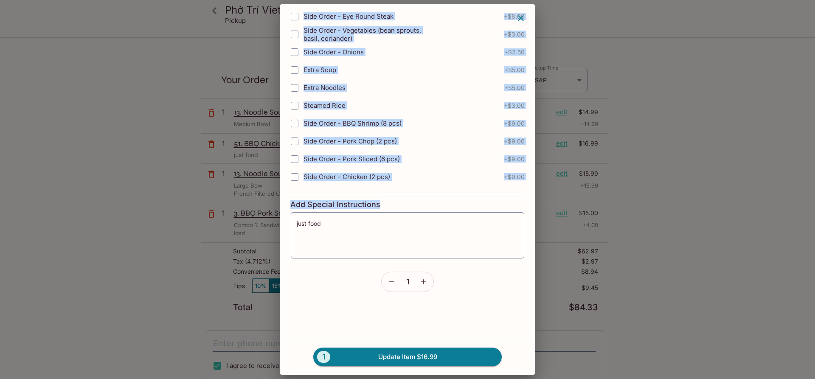
drag, startPoint x: 346, startPoint y: 216, endPoint x: 31, endPoint y: 156, distance: 321.1
click at [32, 157] on div "51. BBQ Chicken $16.99 0 Add Drink? French Filtered Coffee w/ Condensed Milk (H…" at bounding box center [407, 189] width 815 height 379
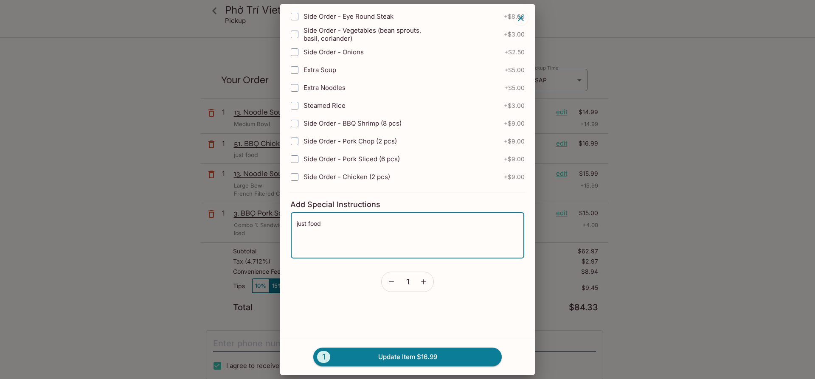
click at [371, 227] on textarea "just food" at bounding box center [408, 235] width 222 height 32
drag, startPoint x: 371, startPoint y: 227, endPoint x: 133, endPoint y: 195, distance: 239.5
click at [132, 194] on div "51. BBQ Chicken $16.99 0 Add Drink? French Filtered Coffee w/ Condensed Milk (H…" at bounding box center [407, 189] width 815 height 379
click at [324, 355] on span "1" at bounding box center [323, 357] width 13 height 12
type textarea "just food"
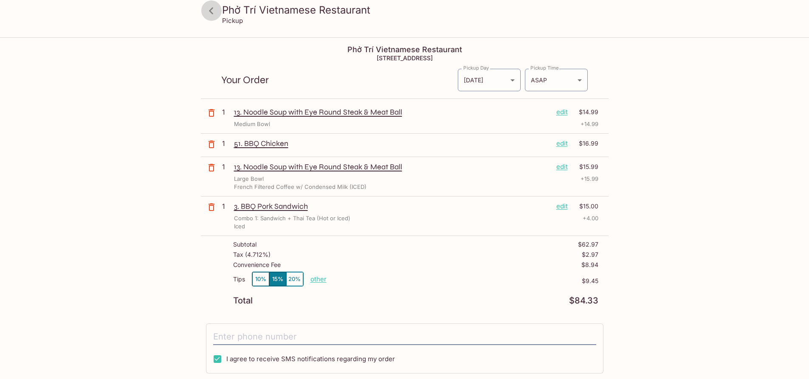
click at [214, 11] on icon at bounding box center [211, 10] width 15 height 15
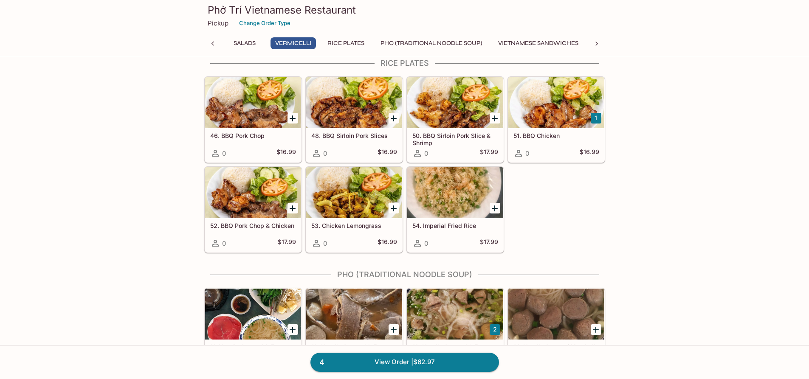
scroll to position [425, 0]
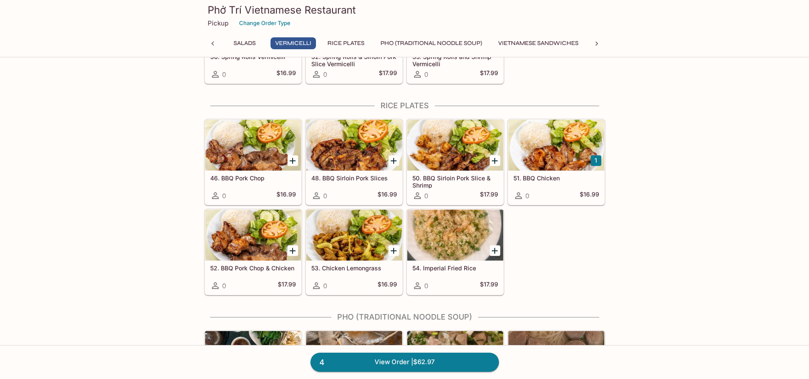
click at [458, 152] on div at bounding box center [455, 145] width 96 height 51
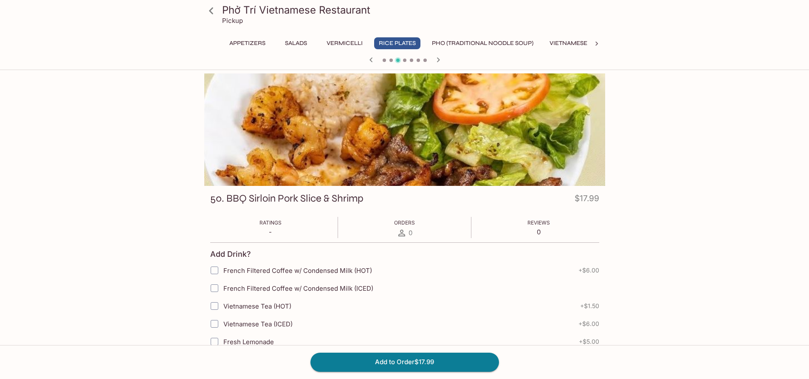
scroll to position [42, 0]
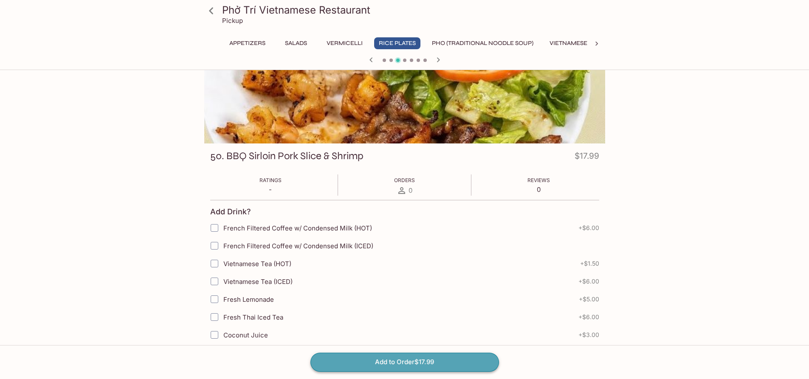
click at [369, 363] on button "Add to Order $17.99" at bounding box center [404, 362] width 188 height 19
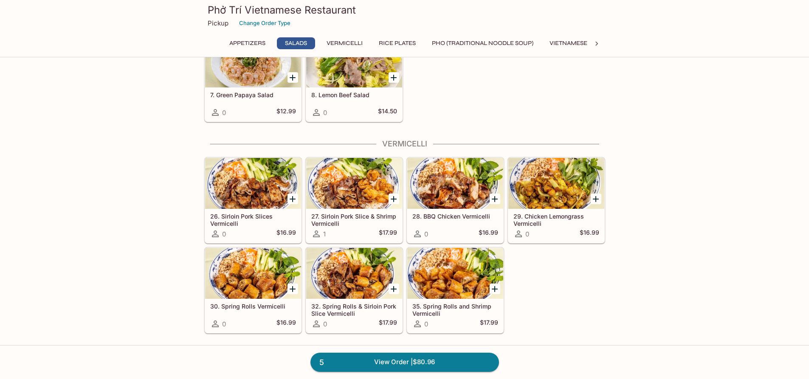
scroll to position [170, 0]
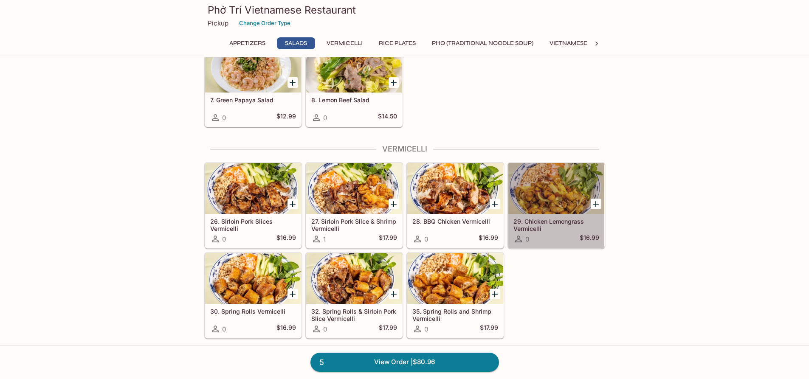
click at [535, 191] on div at bounding box center [556, 188] width 96 height 51
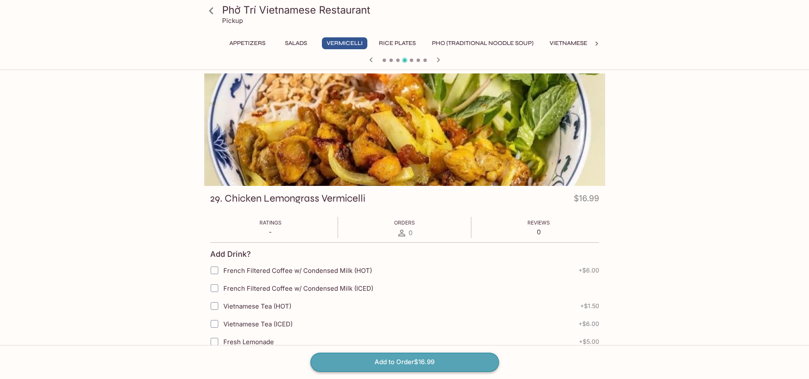
click at [430, 366] on button "Add to Order $16.99" at bounding box center [404, 362] width 188 height 19
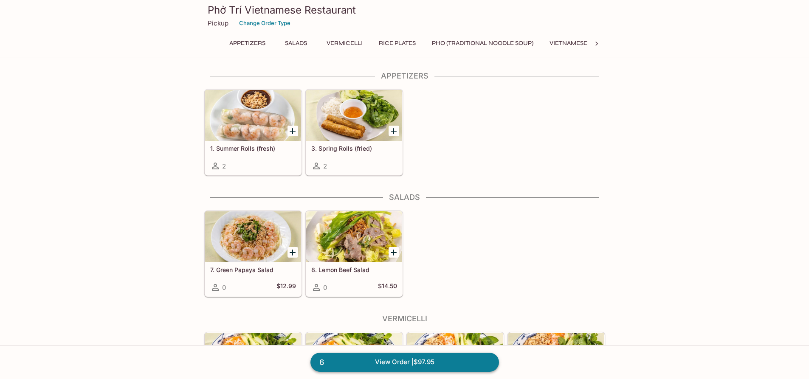
click at [430, 366] on link "6 View Order | $97.95" at bounding box center [404, 362] width 188 height 19
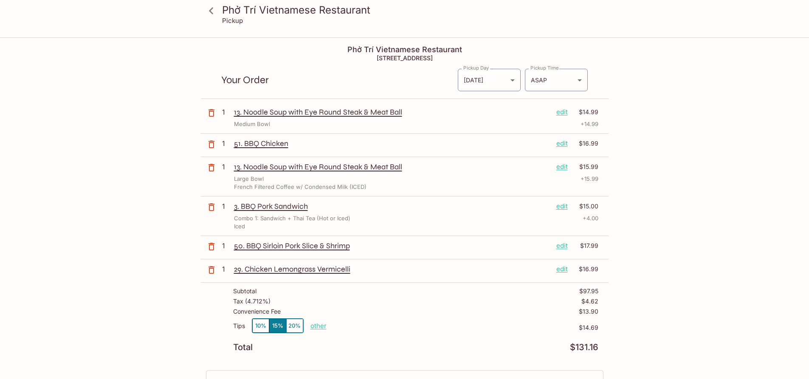
click at [563, 112] on p "edit" at bounding box center [561, 111] width 11 height 9
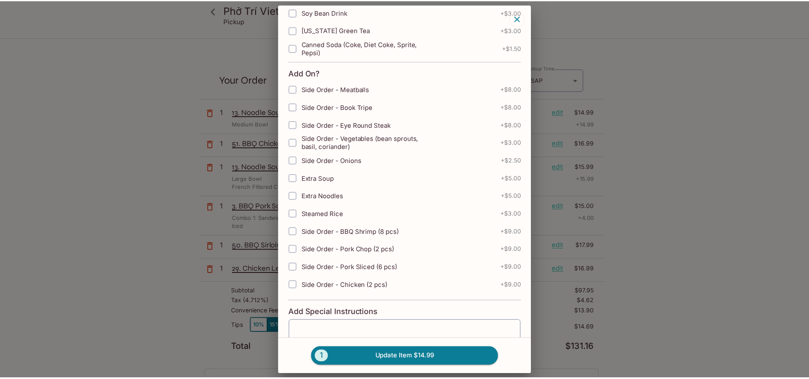
scroll to position [126, 0]
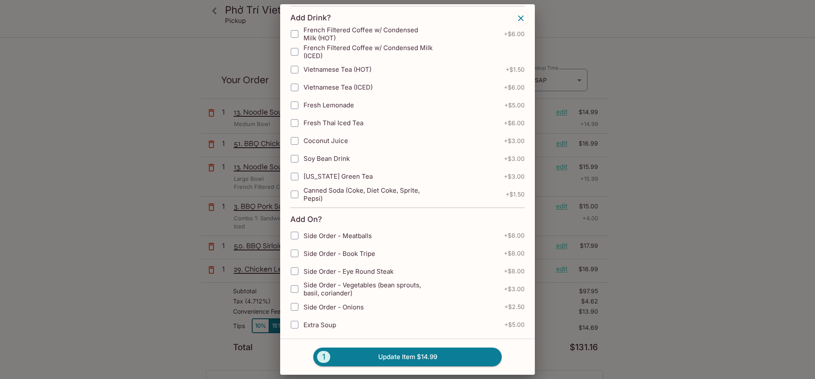
click at [518, 19] on icon "button" at bounding box center [521, 18] width 10 height 10
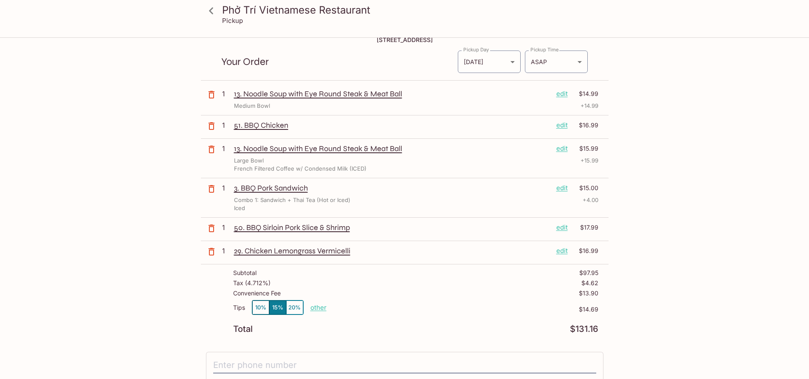
scroll to position [174, 0]
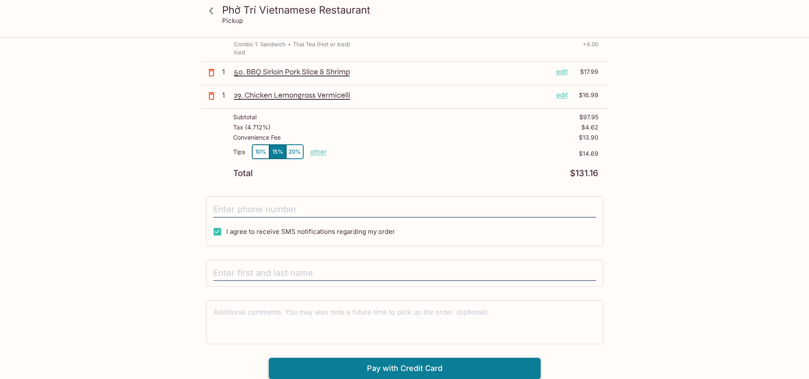
click at [410, 370] on button "Pay with Credit Card" at bounding box center [405, 368] width 272 height 21
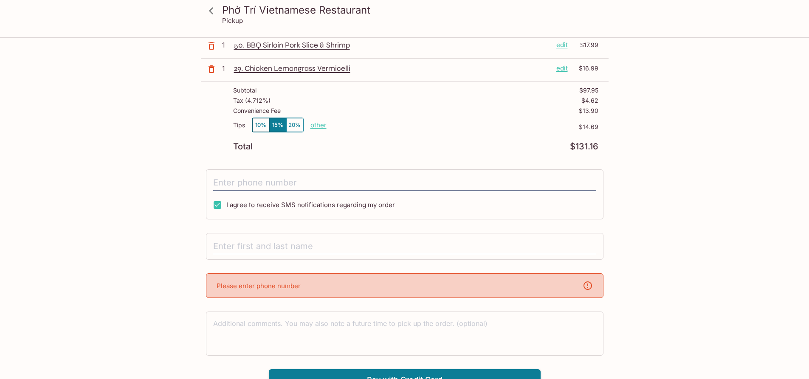
scroll to position [212, 0]
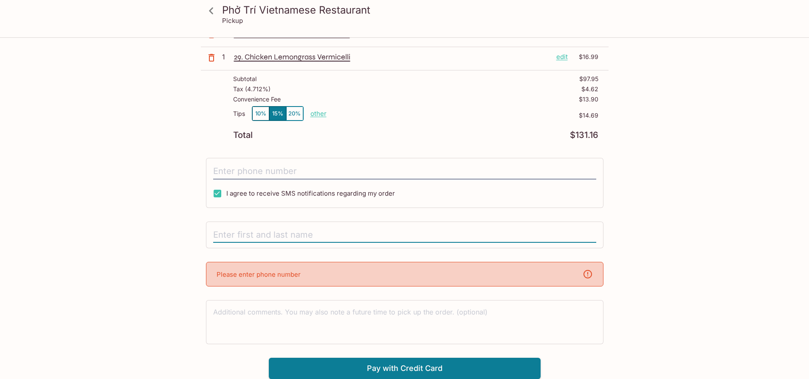
click at [318, 239] on input "text" at bounding box center [404, 235] width 383 height 16
click at [294, 315] on textarea at bounding box center [404, 321] width 383 height 29
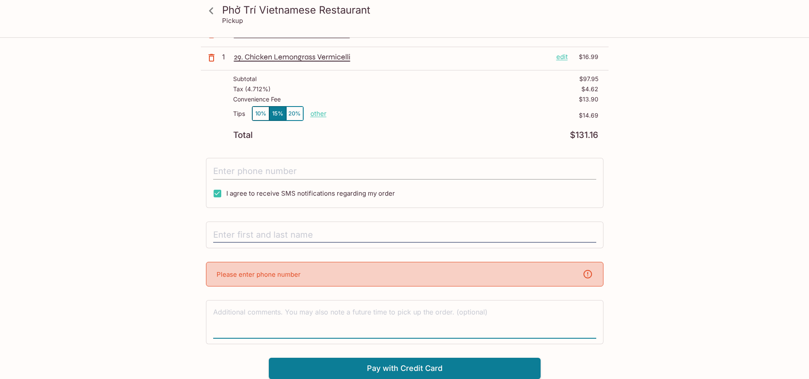
click at [283, 172] on input "tel" at bounding box center [404, 171] width 383 height 16
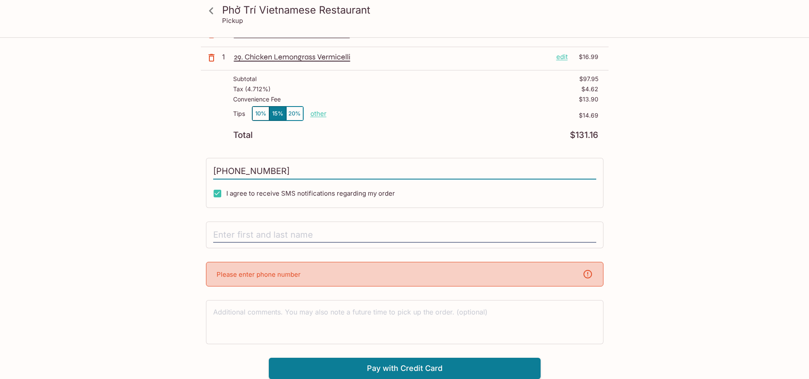
scroll to position [174, 0]
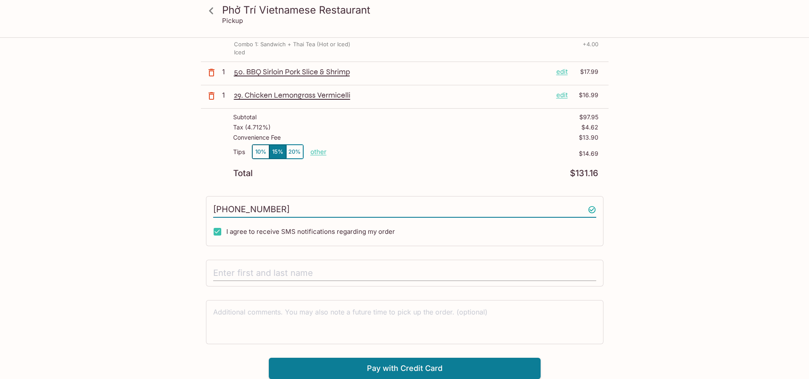
type input "(808) 428-5599"
click at [222, 274] on input "text" at bounding box center [404, 273] width 383 height 16
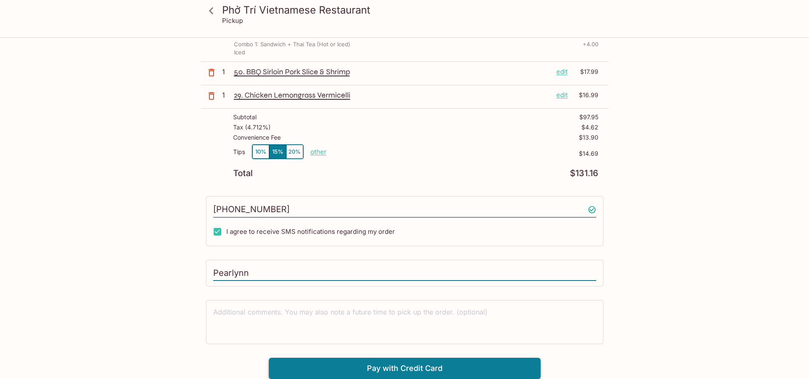
type input "Pearlynn"
click at [444, 371] on button "Pay with Credit Card" at bounding box center [405, 368] width 272 height 21
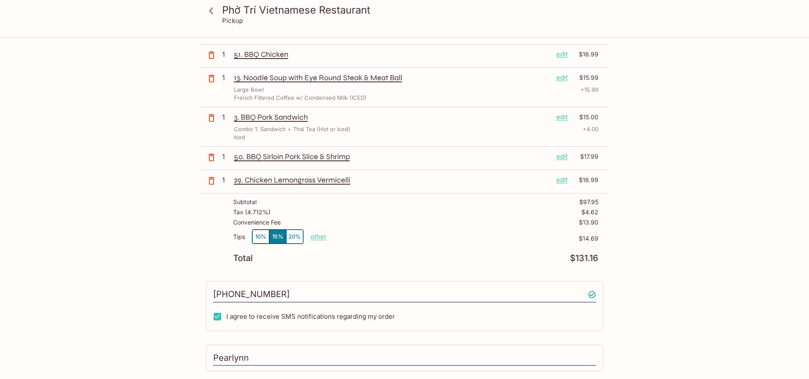
scroll to position [47, 0]
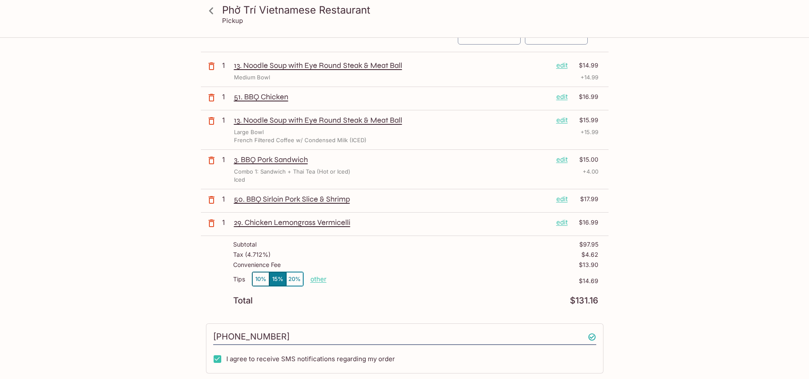
click at [317, 281] on p "other" at bounding box center [318, 279] width 16 height 8
drag, startPoint x: 360, startPoint y: 279, endPoint x: 463, endPoint y: 305, distance: 106.4
click at [463, 305] on div "Subtotal $97.95 Tax ( 4.712% ) $4.62 Convenience Fee $13.90 Tips 10% 15% 20% Do…" at bounding box center [405, 273] width 408 height 74
type input "10.00"
click at [262, 277] on button "10%" at bounding box center [260, 279] width 17 height 14
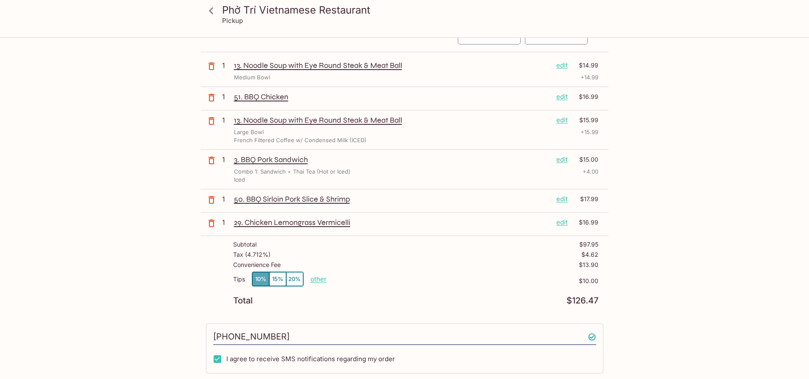
click at [257, 279] on button "10%" at bounding box center [260, 279] width 17 height 14
click at [322, 281] on p "other" at bounding box center [318, 279] width 16 height 8
click at [312, 282] on p "other" at bounding box center [318, 279] width 16 height 8
drag, startPoint x: 460, startPoint y: 297, endPoint x: 469, endPoint y: 297, distance: 8.5
click at [469, 297] on div "Subtotal $97.95 Tax ( 4.712% ) $4.62 Convenience Fee $13.90 Tips 10% 15% 20% Do…" at bounding box center [405, 273] width 408 height 74
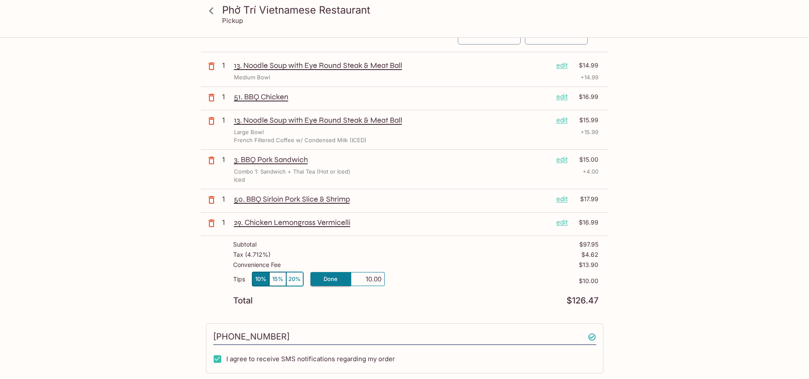
type input "0.00"
click at [278, 276] on button "15%" at bounding box center [277, 279] width 17 height 14
click at [262, 277] on button "10%" at bounding box center [260, 279] width 17 height 14
click at [315, 277] on p "other" at bounding box center [318, 279] width 16 height 8
drag, startPoint x: 388, startPoint y: 282, endPoint x: 467, endPoint y: 289, distance: 79.3
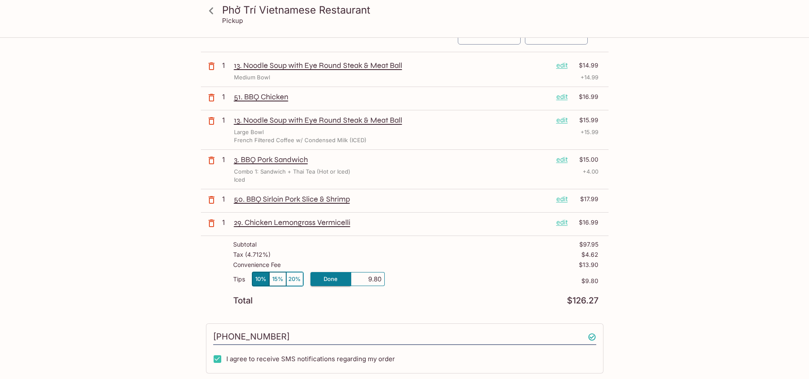
click at [467, 289] on div "Tips 10% 15% 20% Done 9.80 $9.80" at bounding box center [415, 284] width 365 height 25
type input "10.00"
click at [467, 289] on div "Tips 10% 15% 20% Done 10.00 $9.80" at bounding box center [415, 284] width 365 height 25
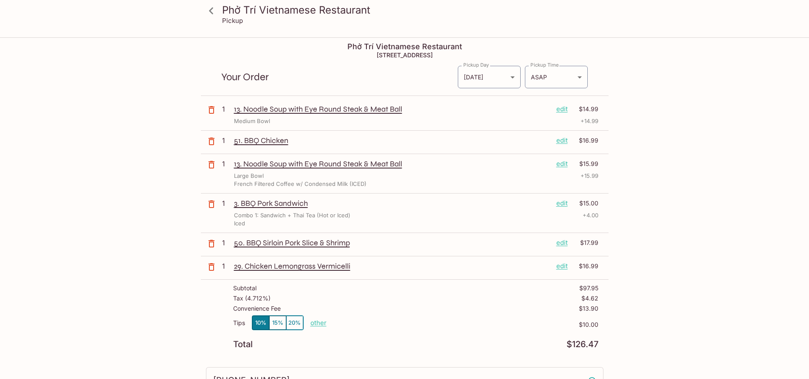
scroll to position [0, 0]
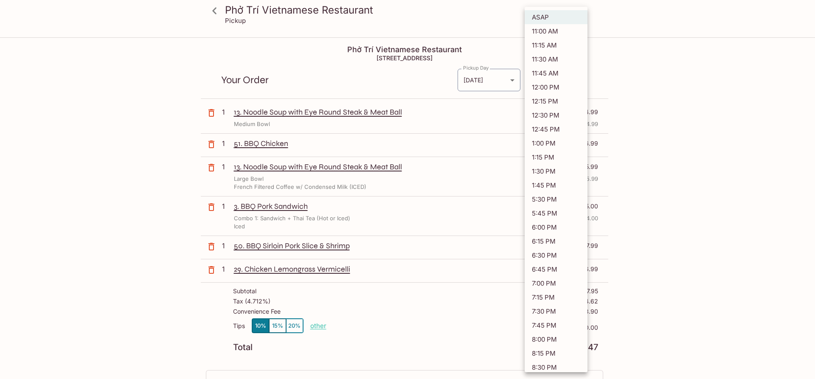
click at [582, 85] on body "Phở Trí Vietnamese Restaurant Pickup Phở Trí Vietnamese Restaurant 1307 Kalākau…" at bounding box center [407, 227] width 815 height 379
click at [550, 48] on li "11:15 AM" at bounding box center [556, 45] width 63 height 14
click at [576, 77] on body "Phở Trí Vietnamese Restaurant Pickup Phở Trí Vietnamese Restaurant 1307 Kalākau…" at bounding box center [407, 227] width 815 height 379
drag, startPoint x: 546, startPoint y: 58, endPoint x: 553, endPoint y: 65, distance: 9.6
click at [546, 58] on li "11:30 AM" at bounding box center [556, 59] width 63 height 14
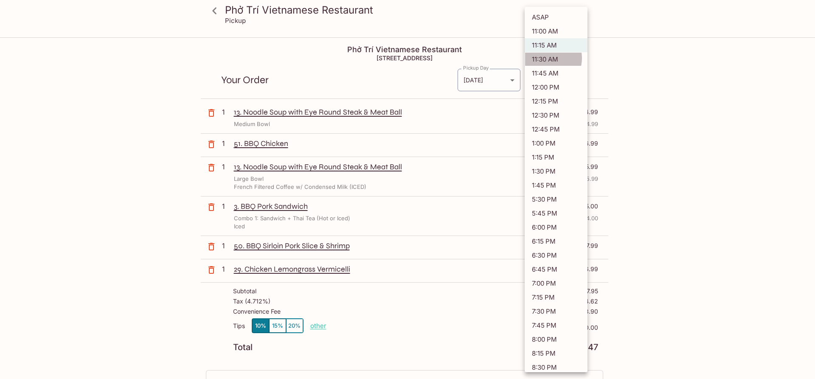
type input "2025-10-09T21:30:45.000000Z"
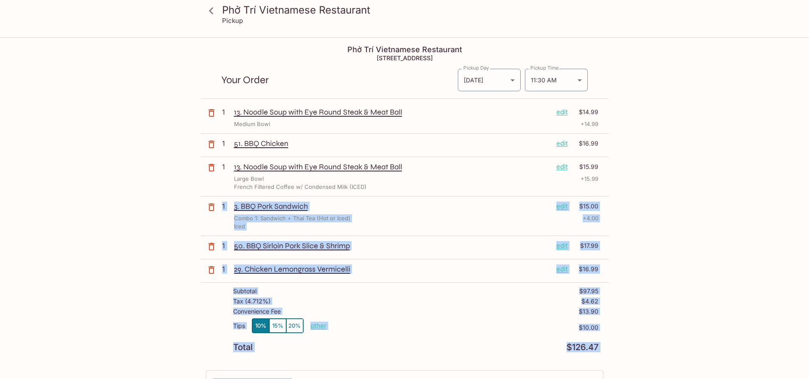
click at [705, 224] on div "Phở Trí Vietnamese Restaurant Pickup Phở Trí Vietnamese Restaurant 1307 Kalākau…" at bounding box center [404, 227] width 809 height 379
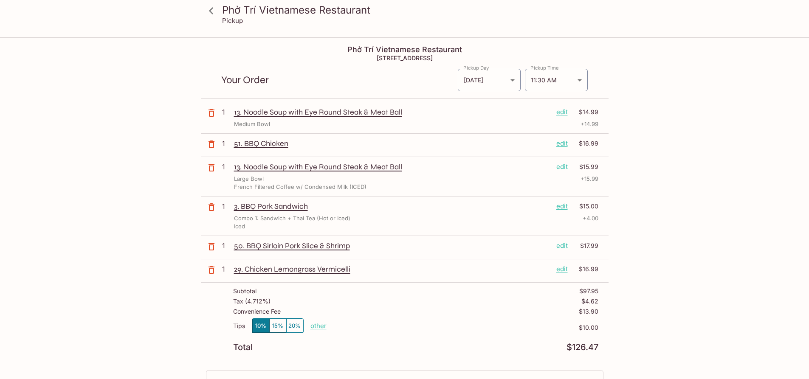
click at [717, 321] on div "Phở Trí Vietnamese Restaurant Pickup Phở Trí Vietnamese Restaurant 1307 Kalākau…" at bounding box center [404, 227] width 809 height 379
click at [706, 294] on div "Phở Trí Vietnamese Restaurant Pickup Phở Trí Vietnamese Restaurant 1307 Kalākau…" at bounding box center [404, 227] width 809 height 379
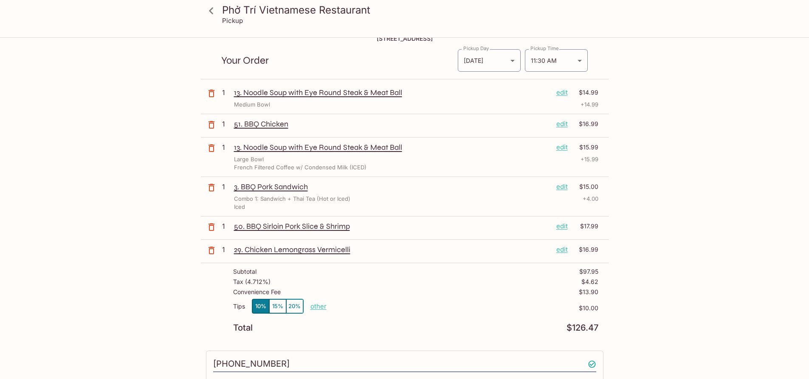
scroll to position [4, 0]
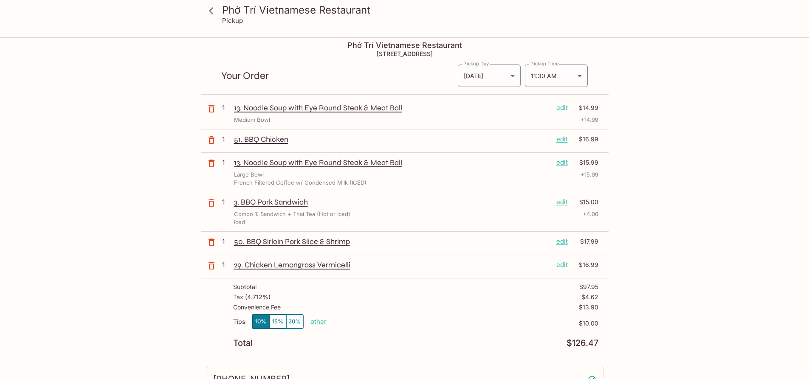
click at [120, 224] on div "Phở Trí Vietnamese Restaurant Pickup Phở Trí Vietnamese Restaurant 1307 Kalākau…" at bounding box center [404, 223] width 809 height 379
click at [95, 213] on div "Phở Trí Vietnamese Restaurant Pickup Phở Trí Vietnamese Restaurant 1307 Kalākau…" at bounding box center [404, 223] width 809 height 379
click at [213, 14] on icon at bounding box center [211, 10] width 4 height 7
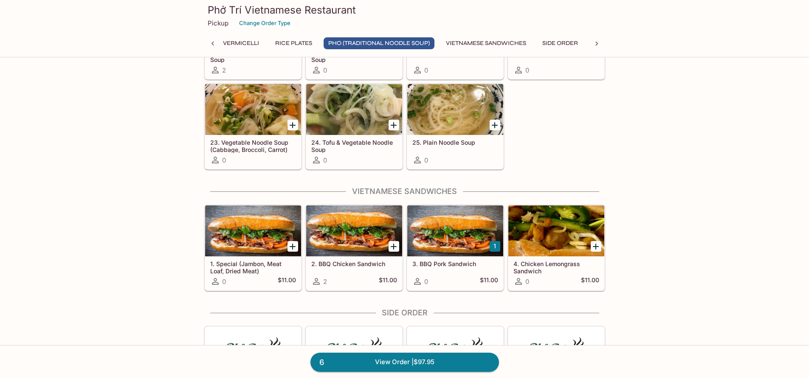
scroll to position [777, 0]
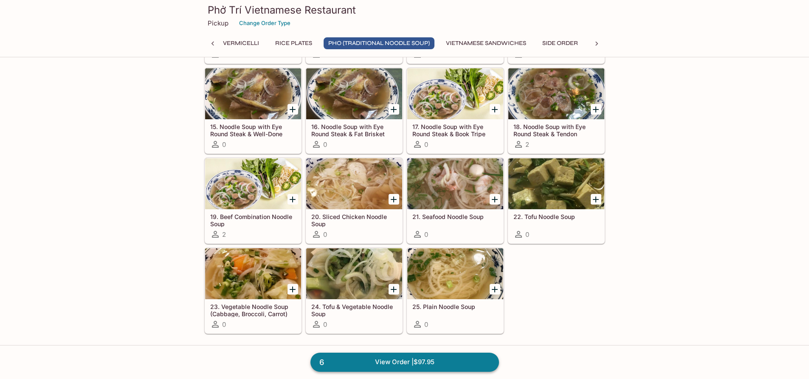
click at [374, 369] on link "6 View Order | $97.95" at bounding box center [404, 362] width 188 height 19
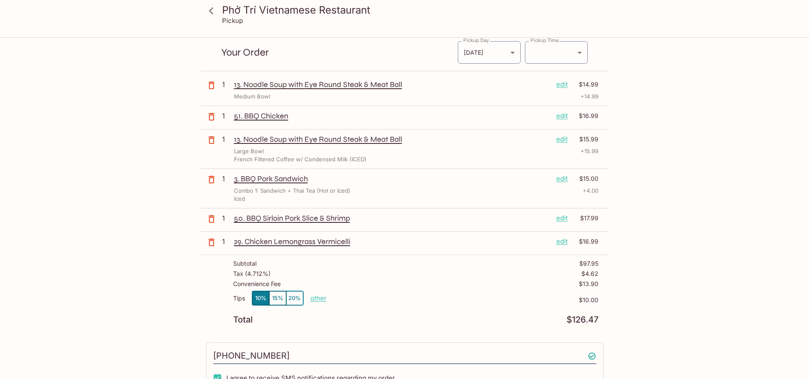
scroll to position [42, 0]
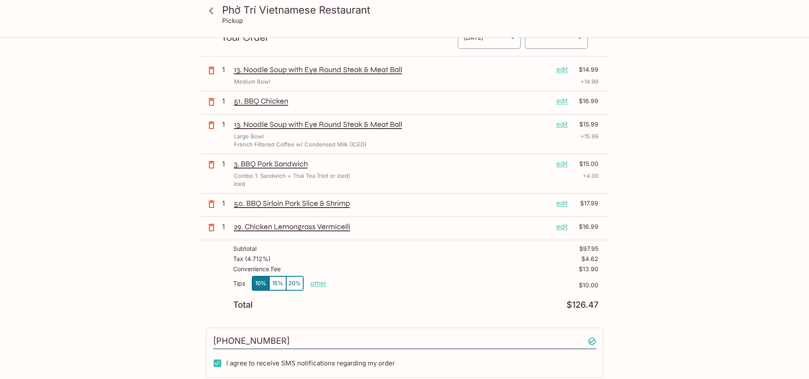
click at [629, 177] on div "Phở Trí Vietnamese Restaurant Pickup Phở Trí Vietnamese Restaurant 1307 Kalākau…" at bounding box center [404, 253] width 543 height 515
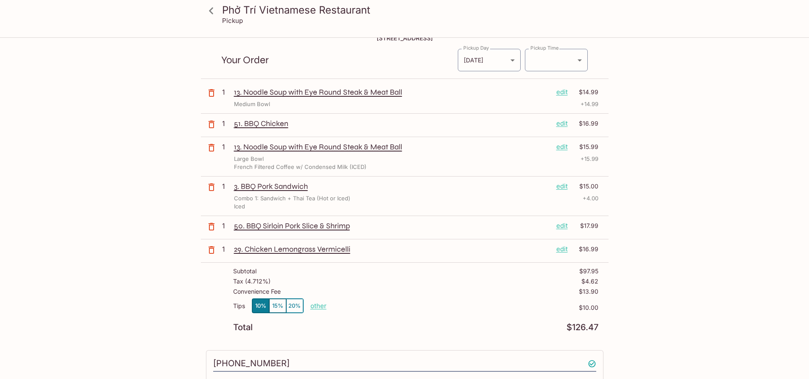
scroll to position [0, 0]
